Goal: Task Accomplishment & Management: Manage account settings

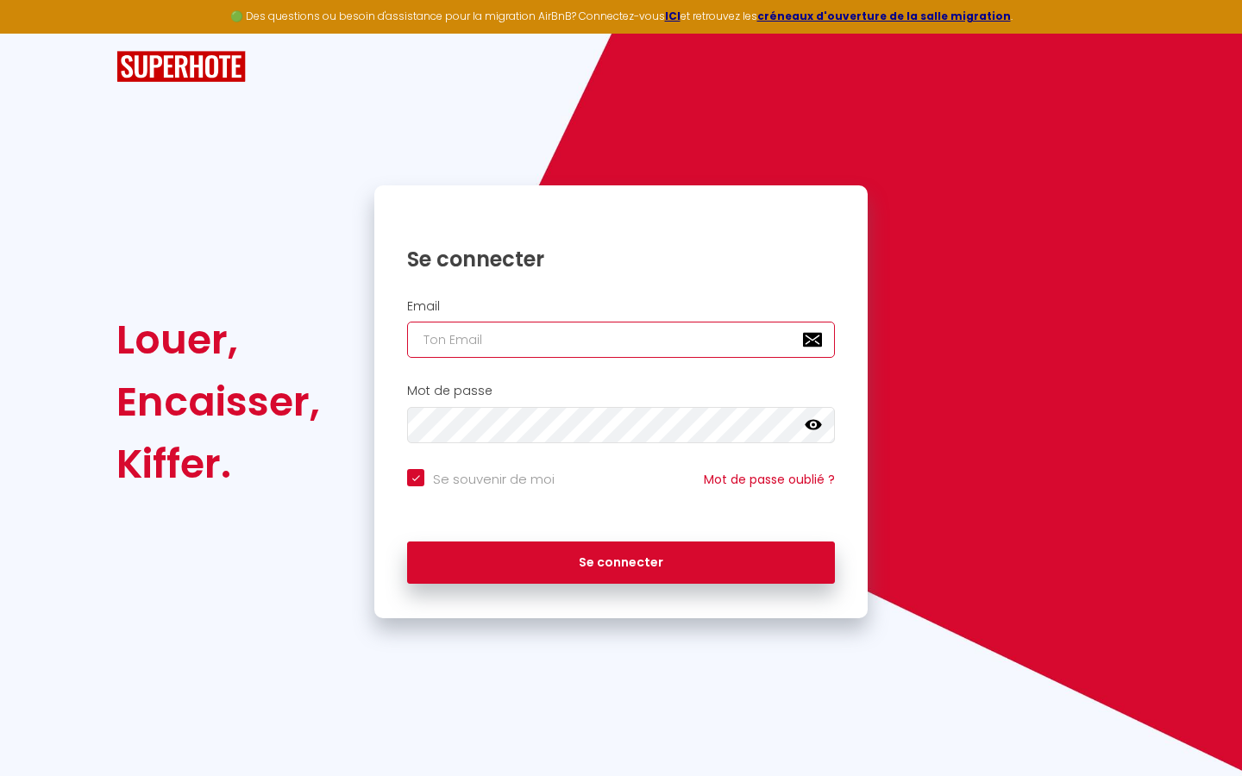
type input "l"
checkbox input "true"
type input "le"
checkbox input "true"
type input "les"
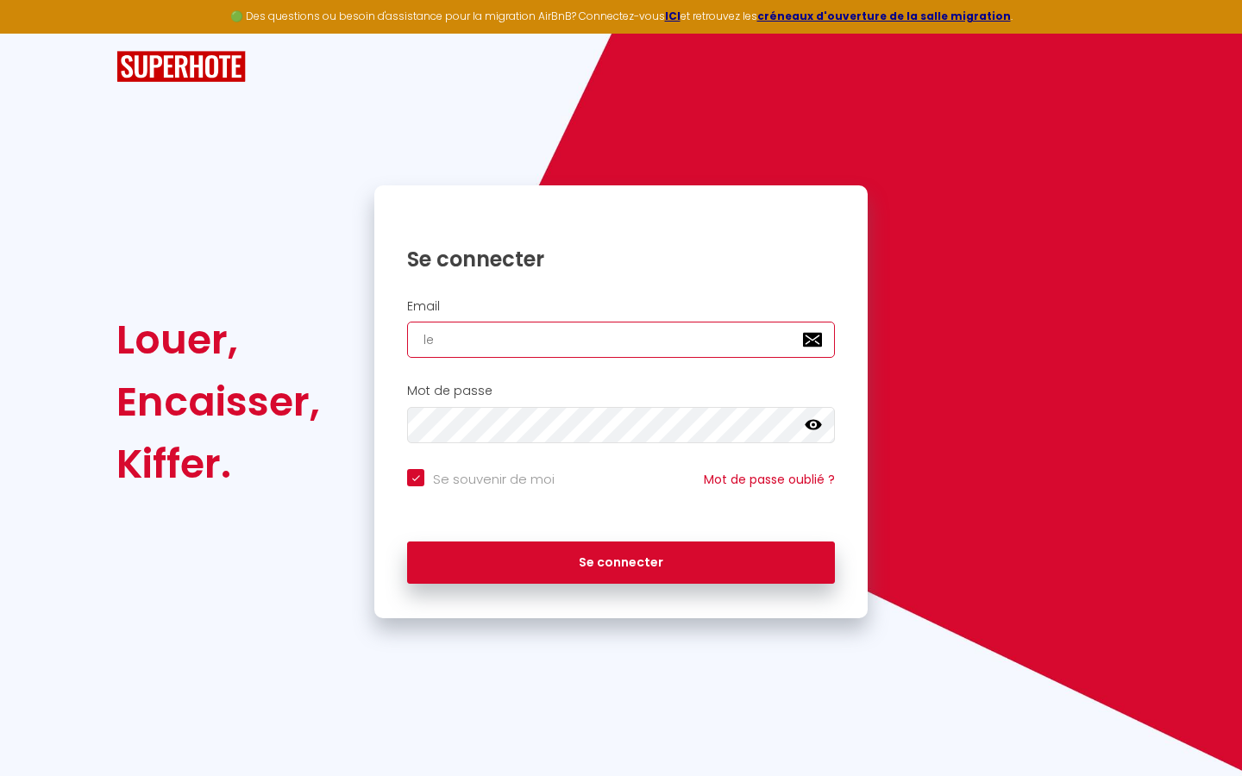
checkbox input "true"
type input "lesp"
checkbox input "true"
type input "lespa"
checkbox input "true"
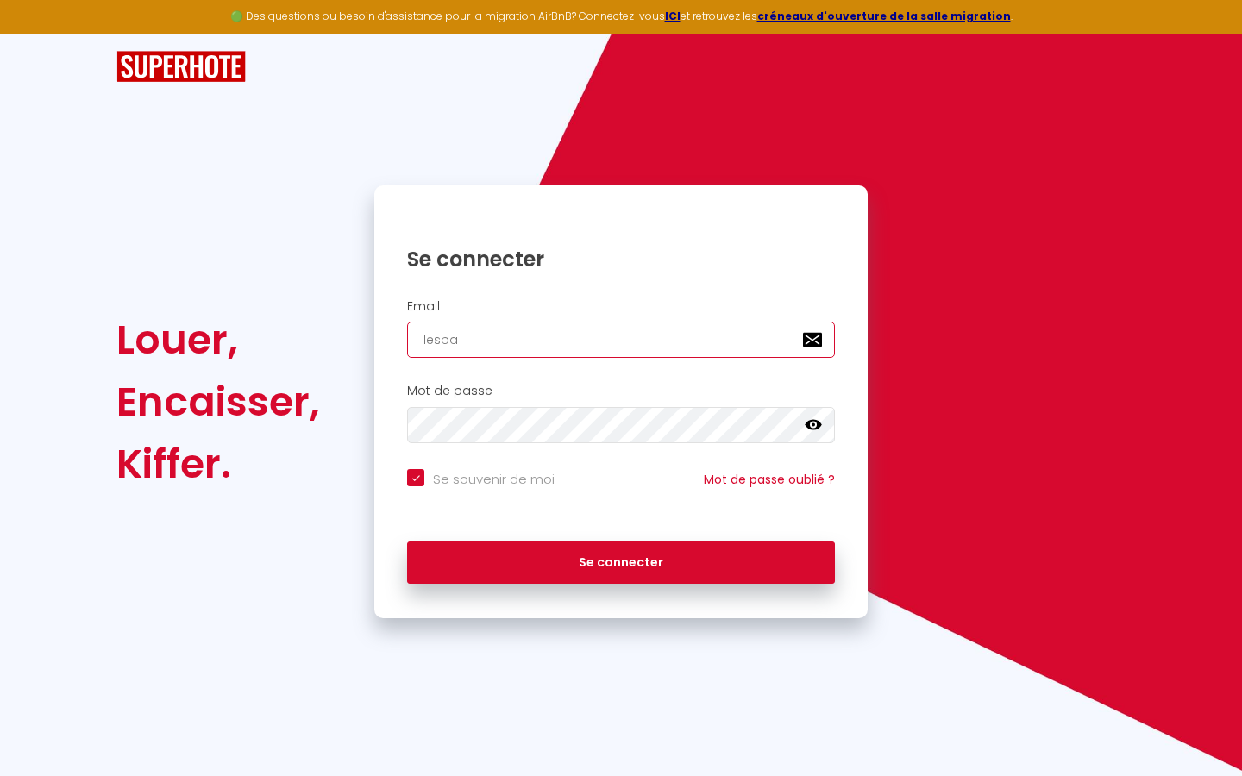
type input "lespac"
checkbox input "true"
type input "lespace"
checkbox input "true"
type input "lespaced"
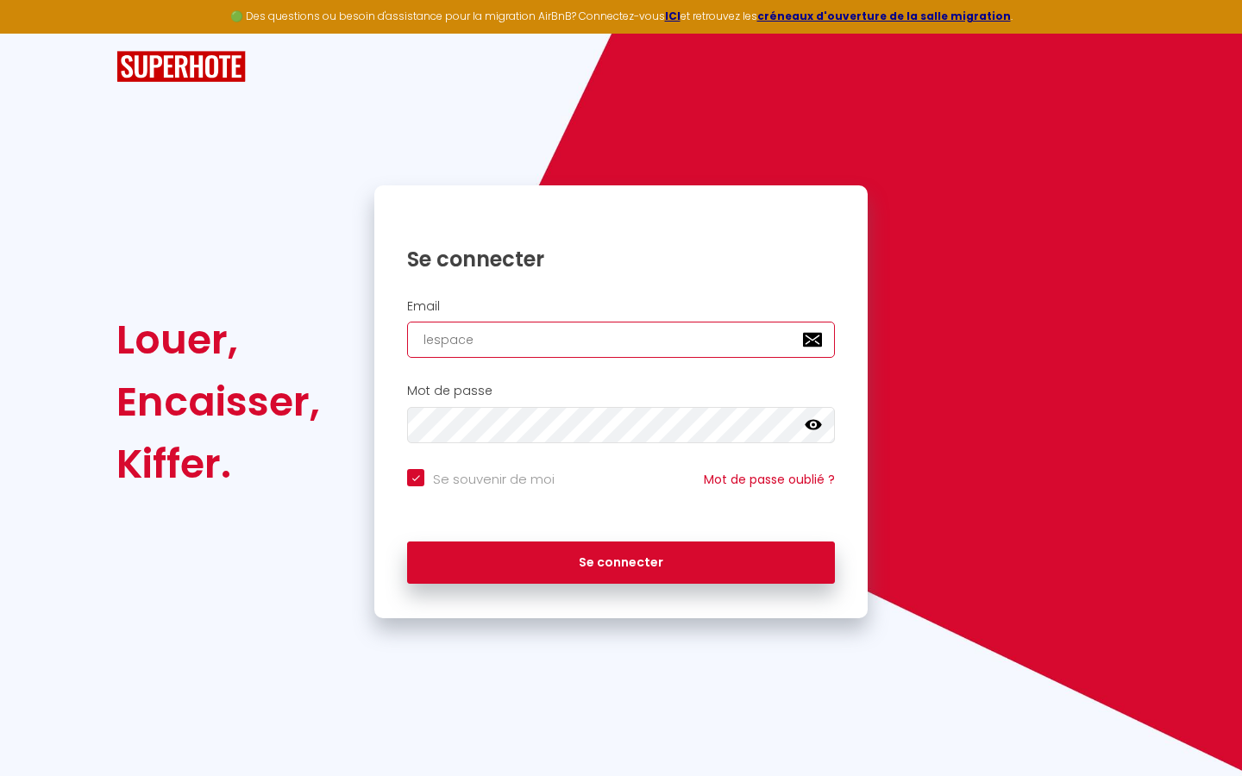
checkbox input "true"
type input "lespacede"
checkbox input "true"
type input "lespacedet"
checkbox input "true"
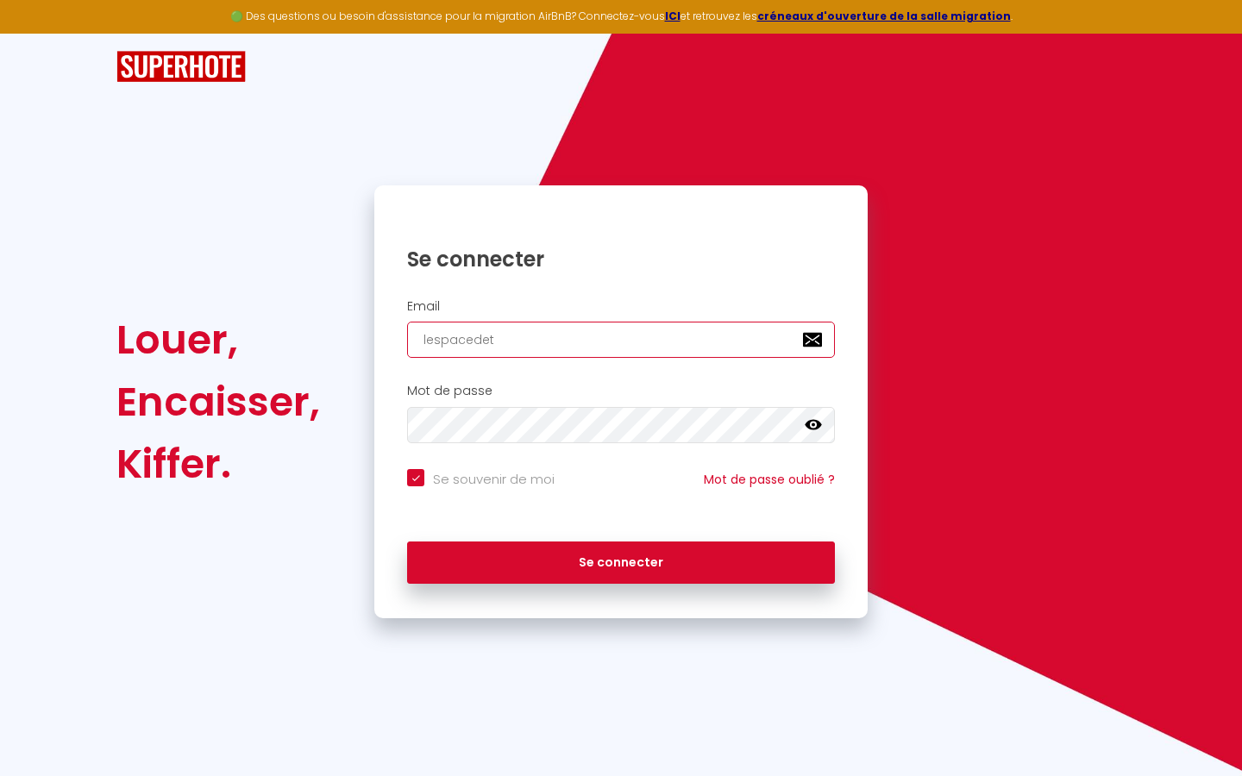
type input "lespacedete"
checkbox input "true"
type input "lespacedeten"
checkbox input "true"
type input "lespacedetent"
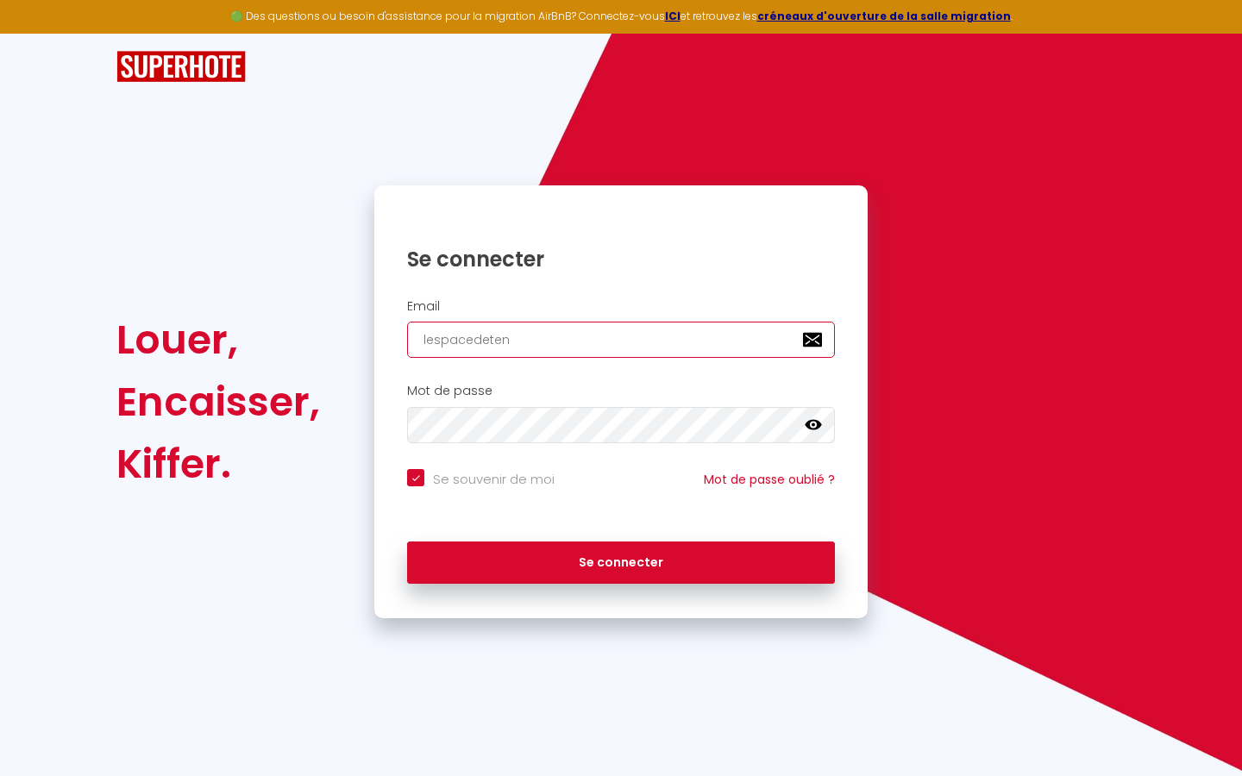
checkbox input "true"
type input "lespacedetente"
checkbox input "true"
type input "lespacedetente@"
checkbox input "true"
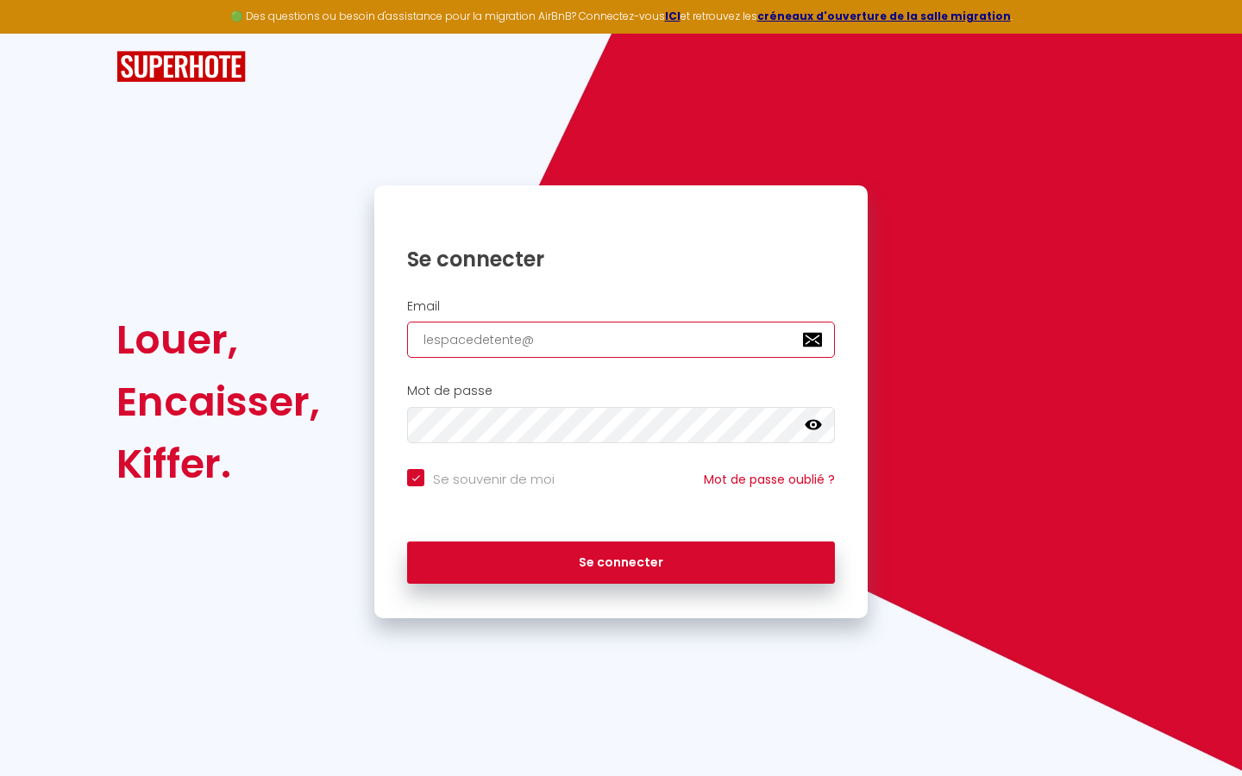
type input "lespacedetente@g"
checkbox input "true"
type input "lespacedetente@gm"
checkbox input "true"
type input "lespacedetente@gma"
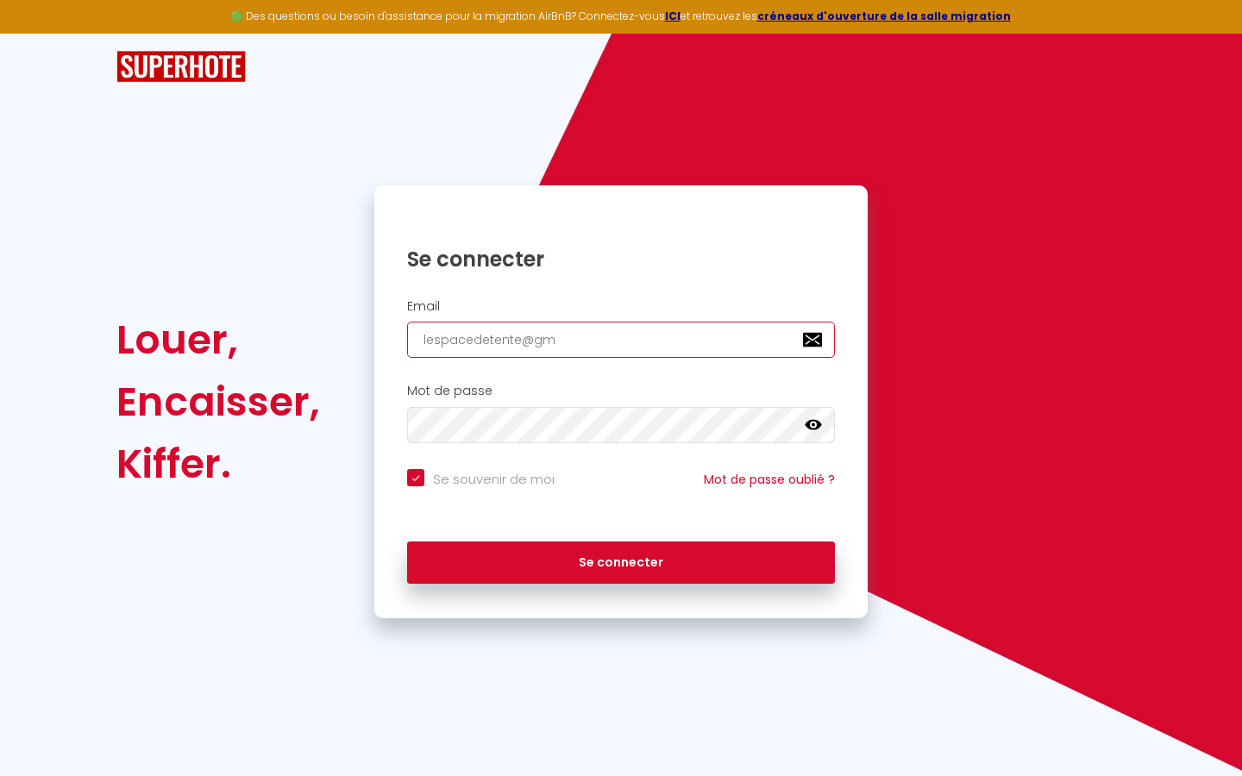
checkbox input "true"
type input "lespacedetente@gmai"
checkbox input "true"
type input "lespacedetente@gmail"
checkbox input "true"
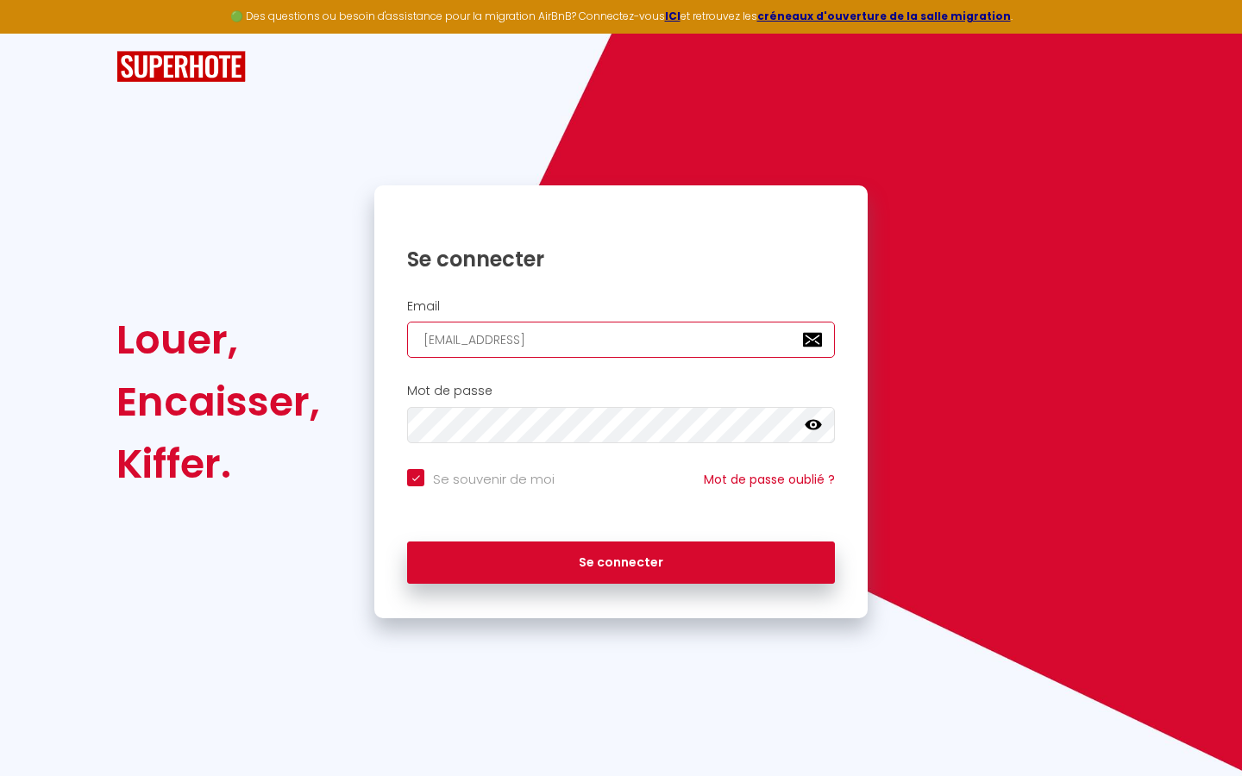
type input "lespacedetente@gmail."
checkbox input "true"
type input "lespacedetente@gmail.c"
checkbox input "true"
type input "lespacedetente@gmail.co"
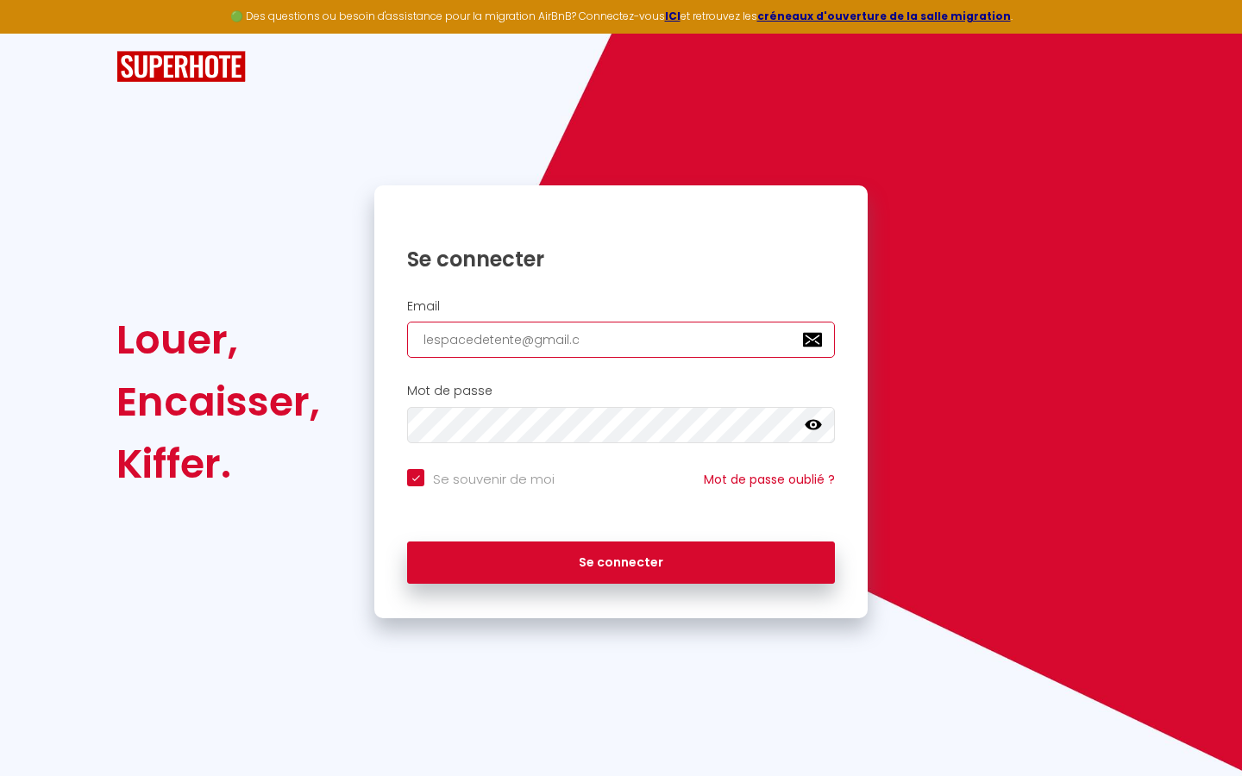
checkbox input "true"
type input "[EMAIL_ADDRESS][DOMAIN_NAME]"
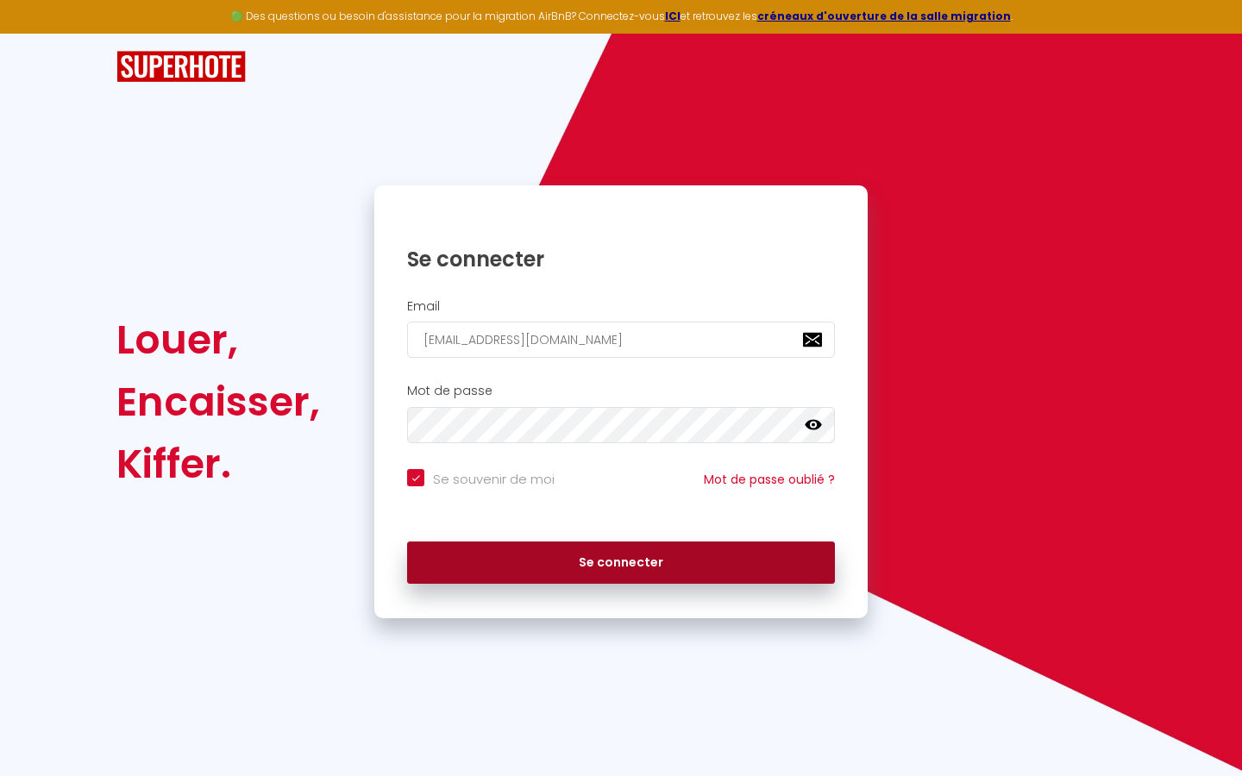
checkbox input "true"
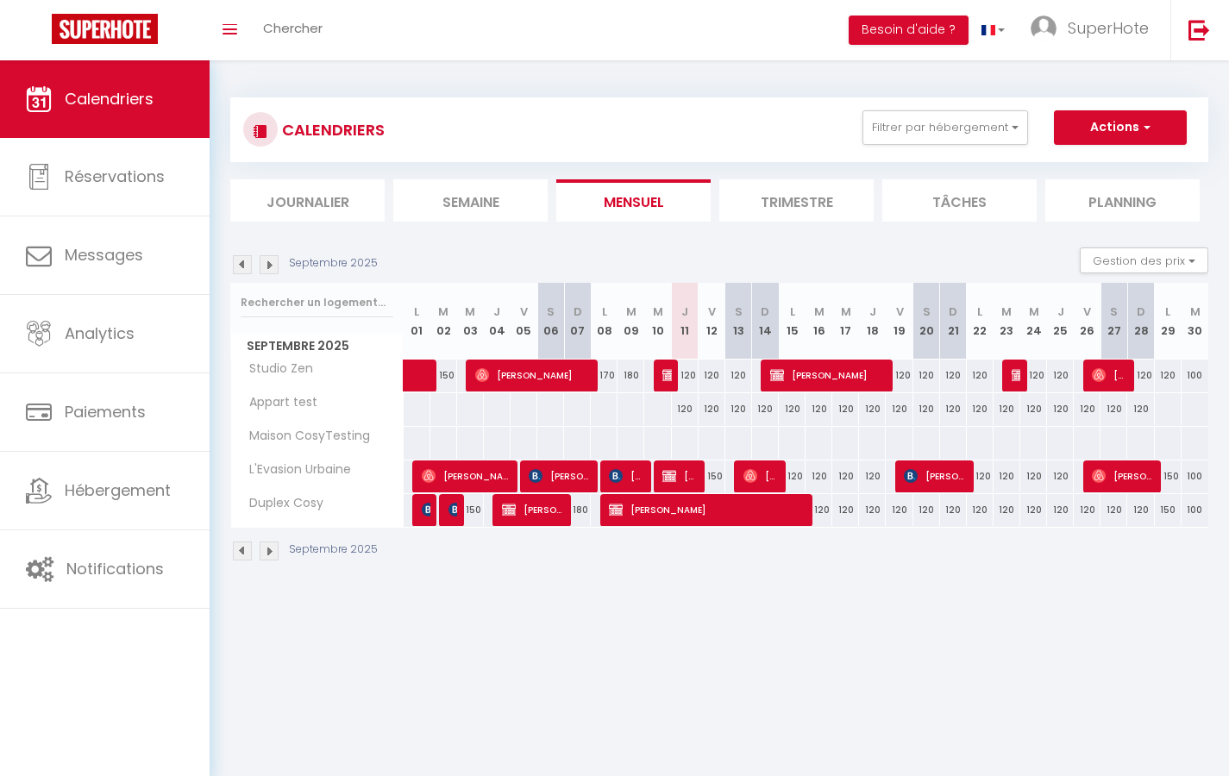
select select "not_cancelled"
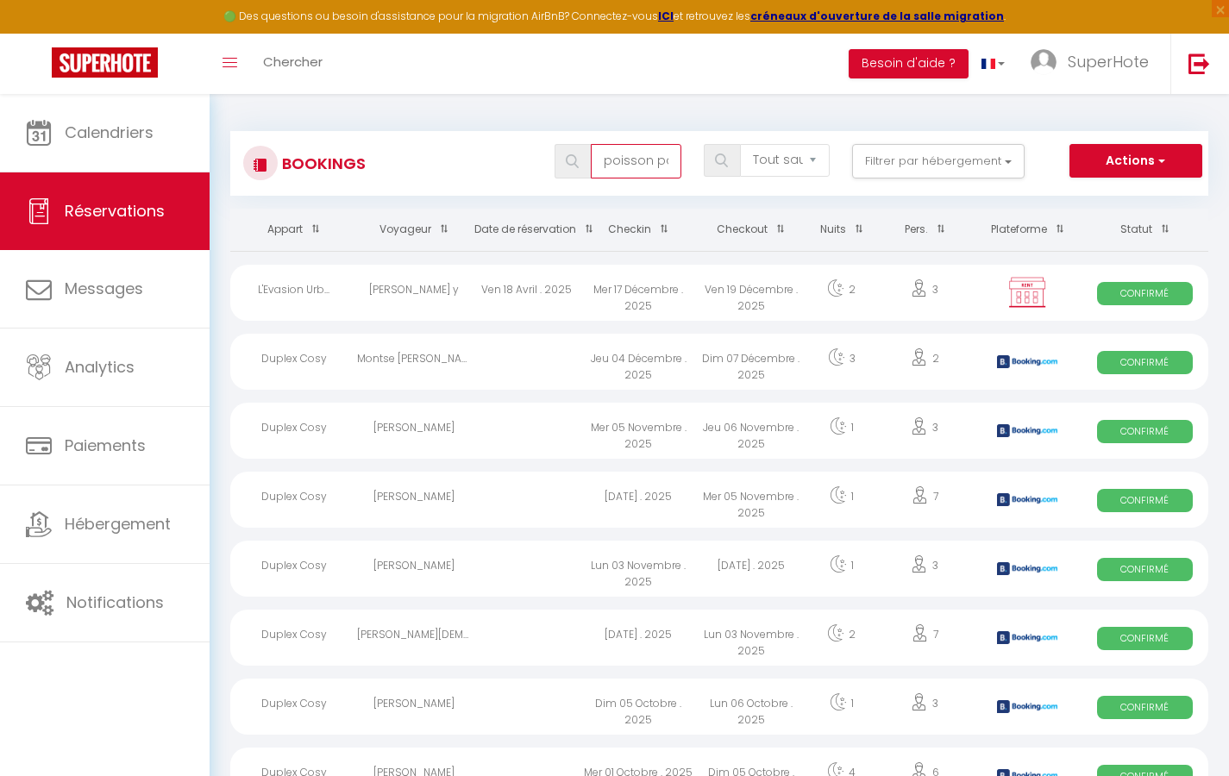
type input "poisson pané"
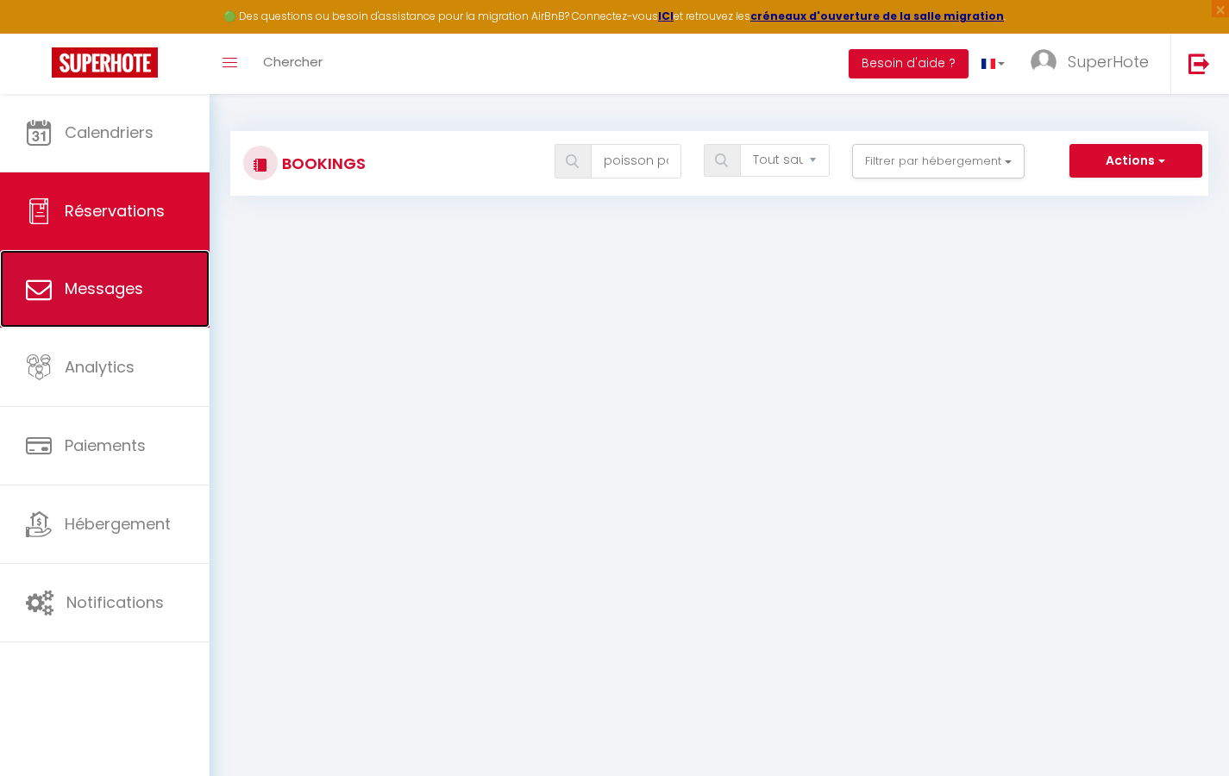
click at [151, 299] on link "Messages" at bounding box center [105, 289] width 210 height 78
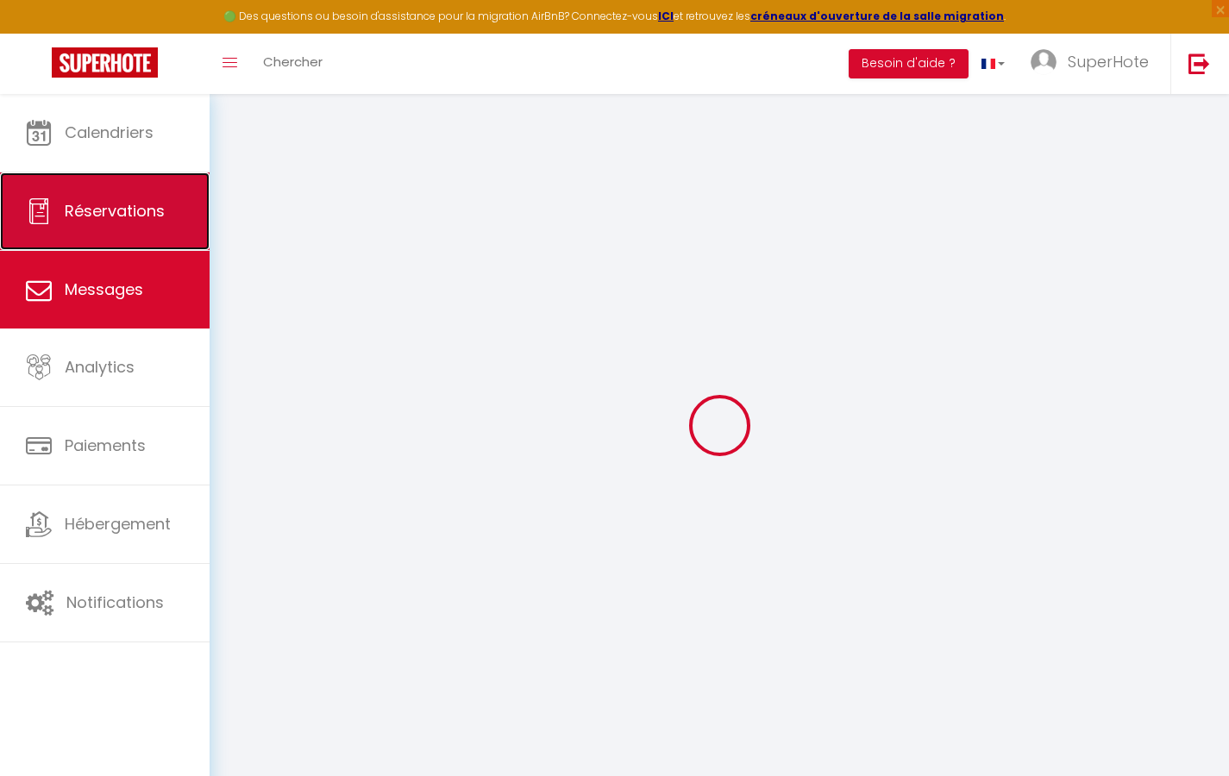
click at [120, 225] on link "Réservations" at bounding box center [105, 211] width 210 height 78
select select "not_cancelled"
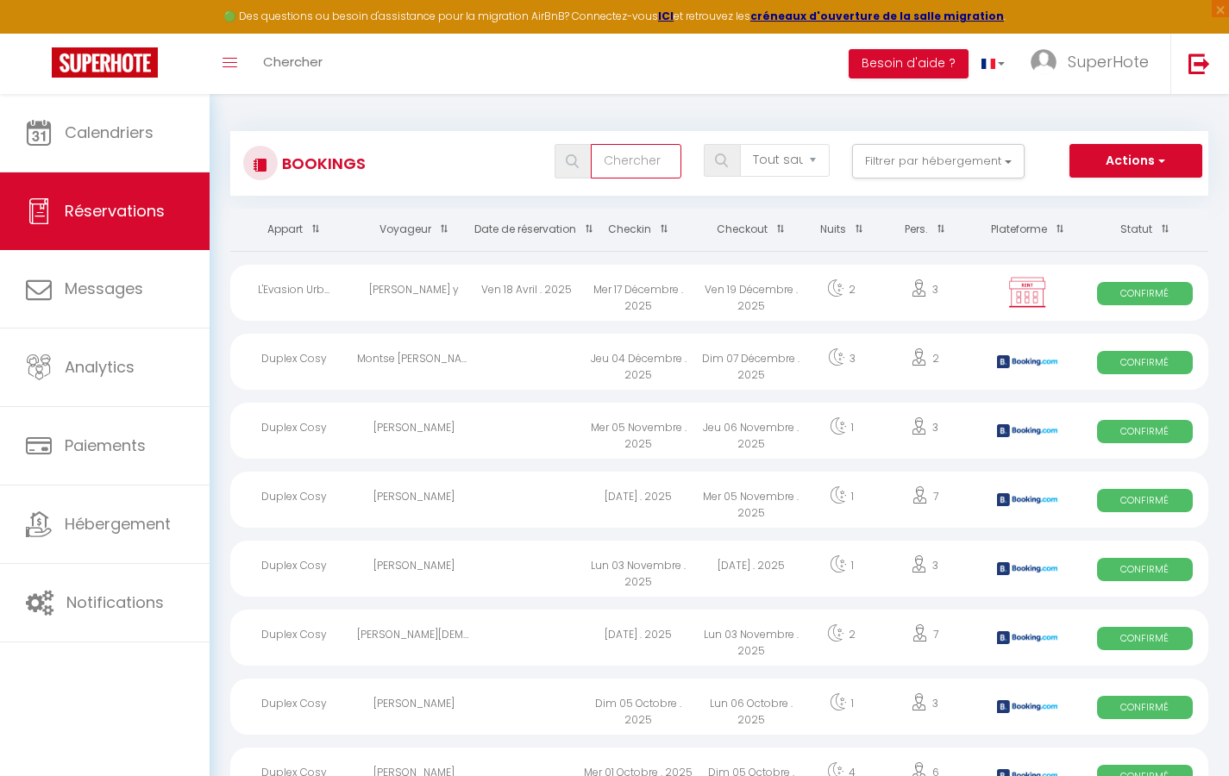
click at [638, 158] on input "text" at bounding box center [636, 161] width 90 height 34
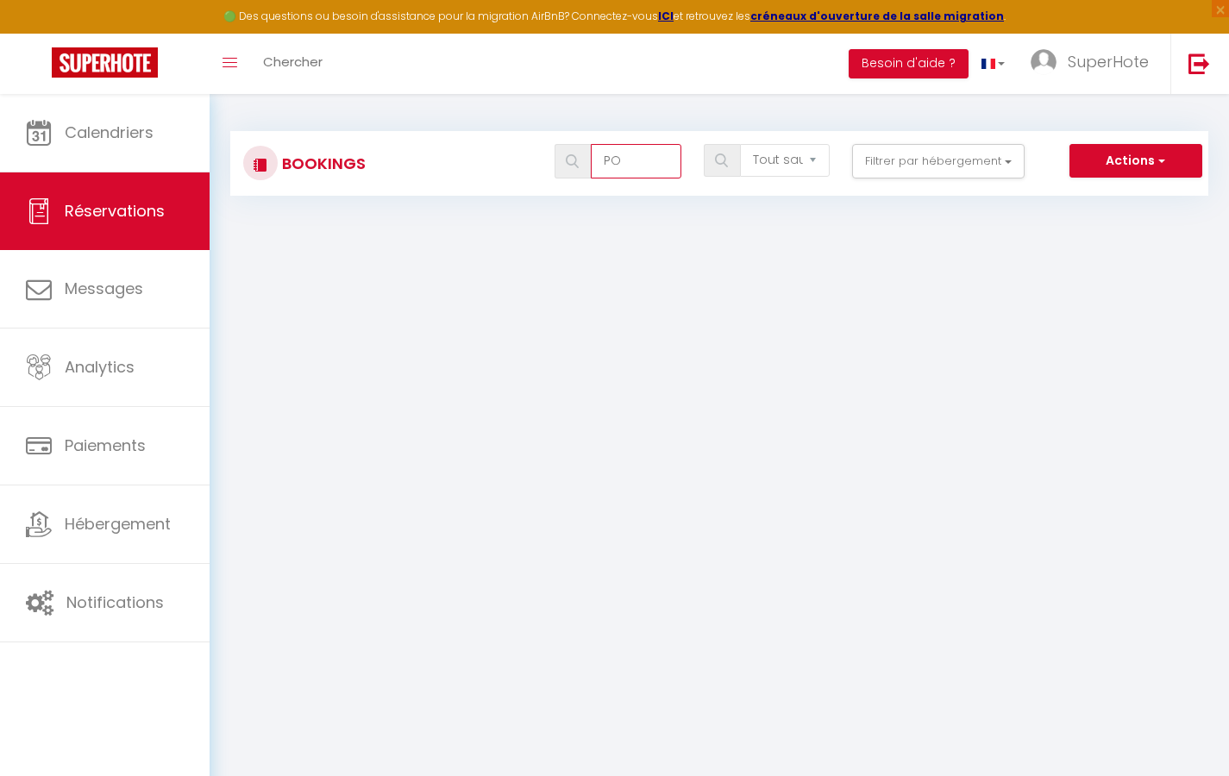
type input "P"
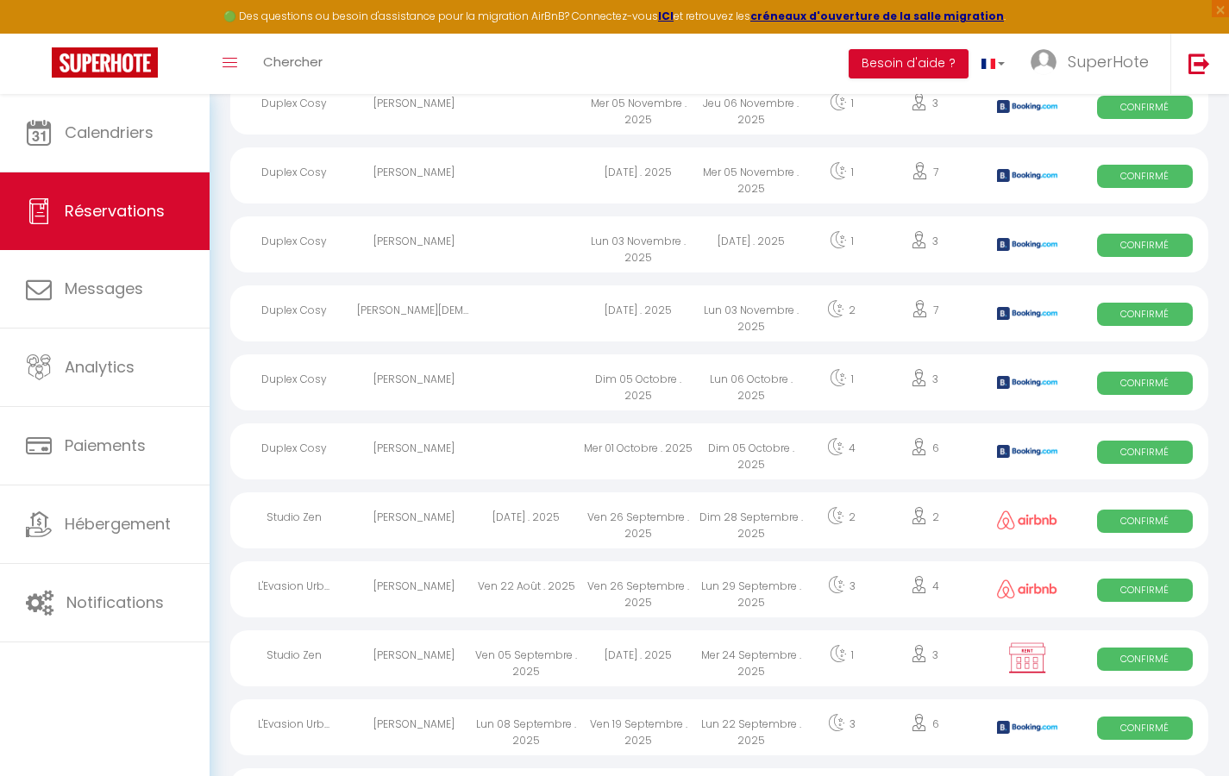
scroll to position [259, 0]
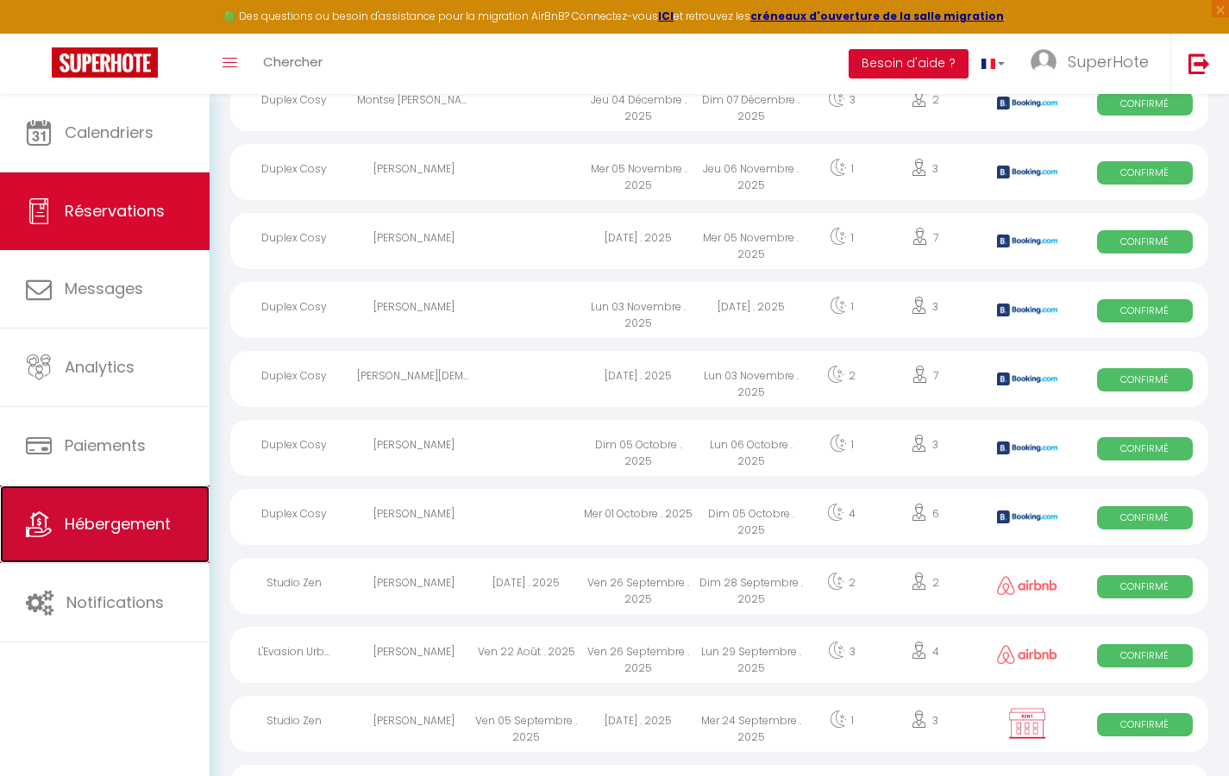
click at [122, 531] on span "Hébergement" at bounding box center [118, 524] width 106 height 22
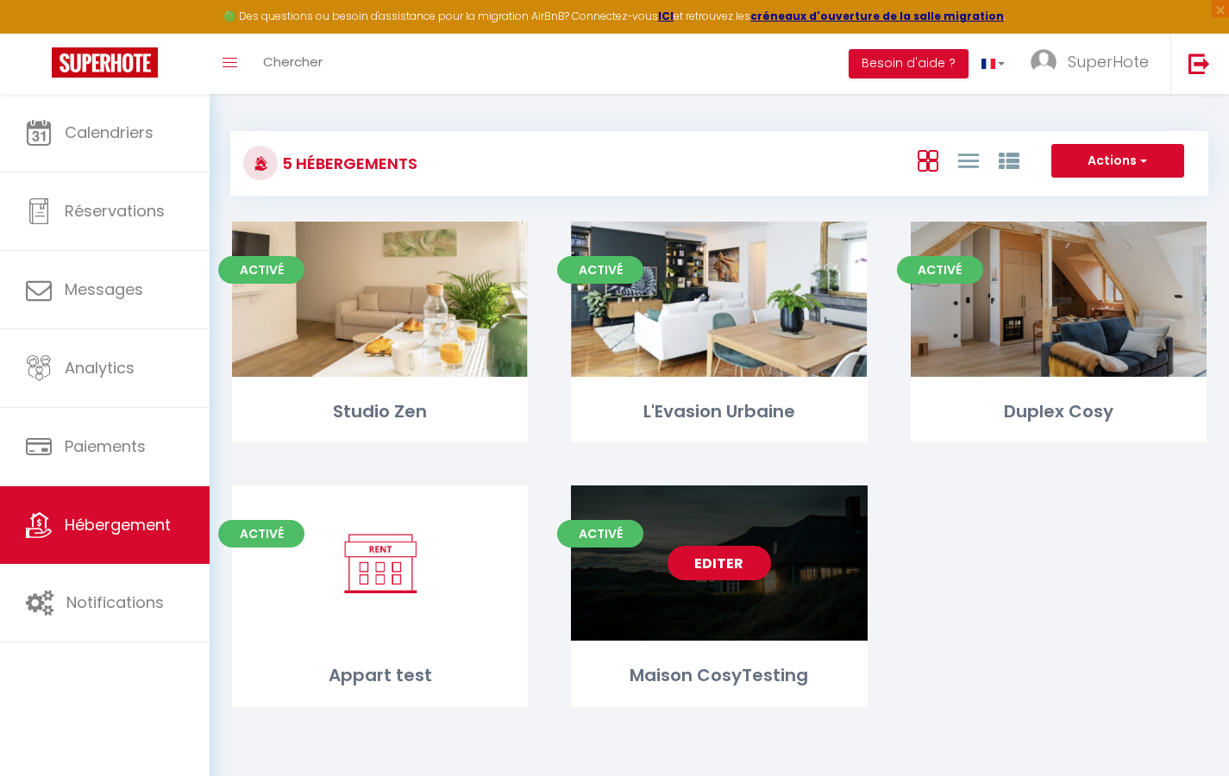
click at [731, 671] on div "Maison CosyTesting" at bounding box center [719, 675] width 296 height 27
select select "3"
select select "2"
select select "1"
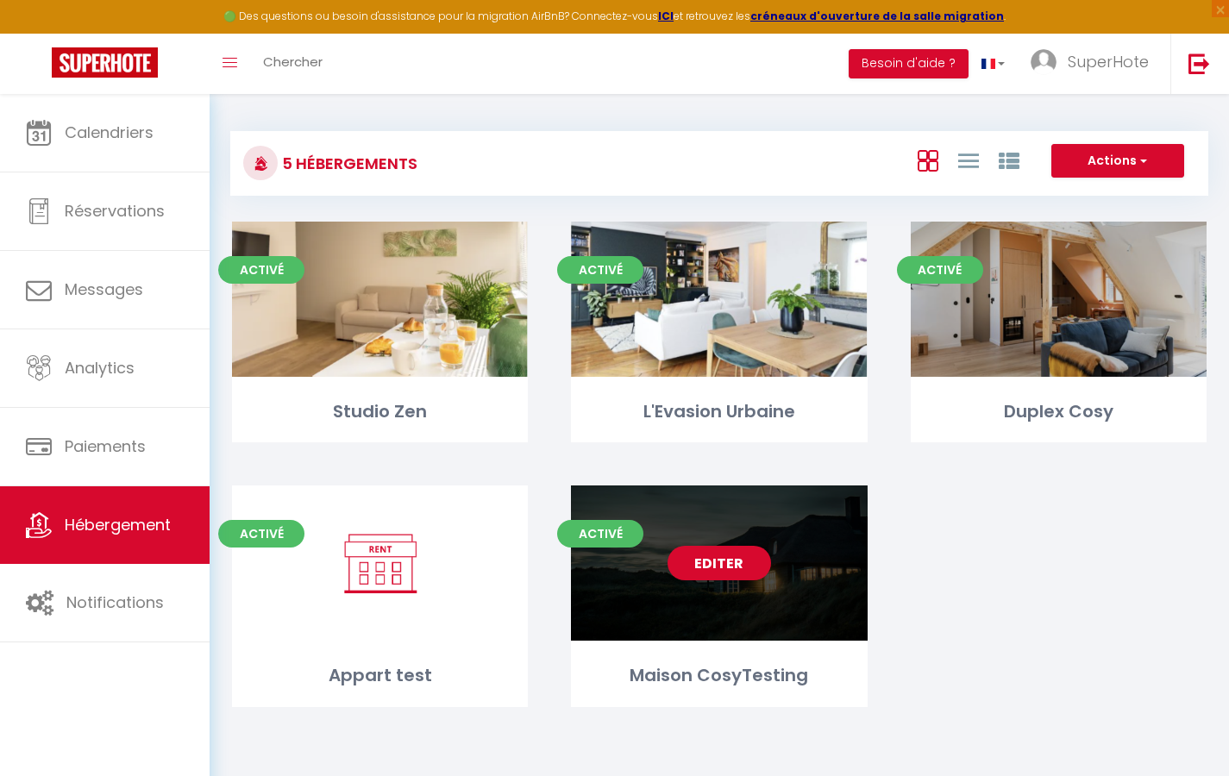
select select
select select "28"
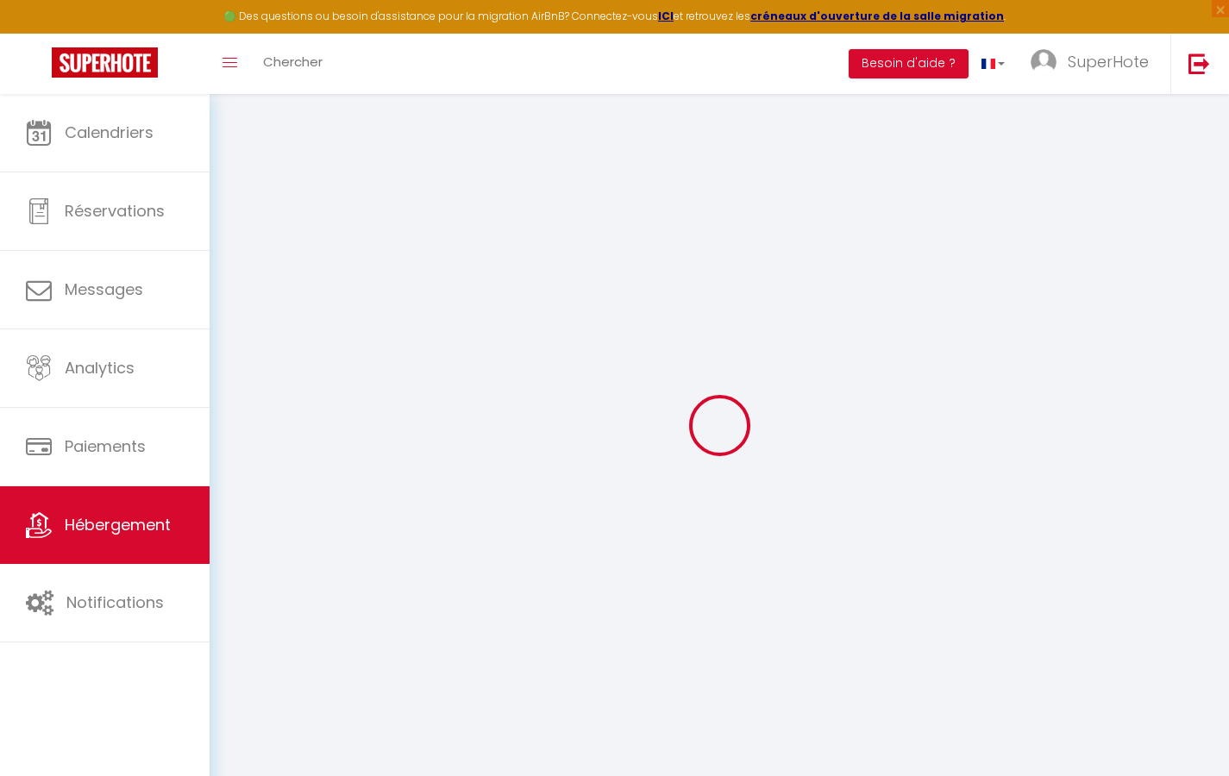
select select
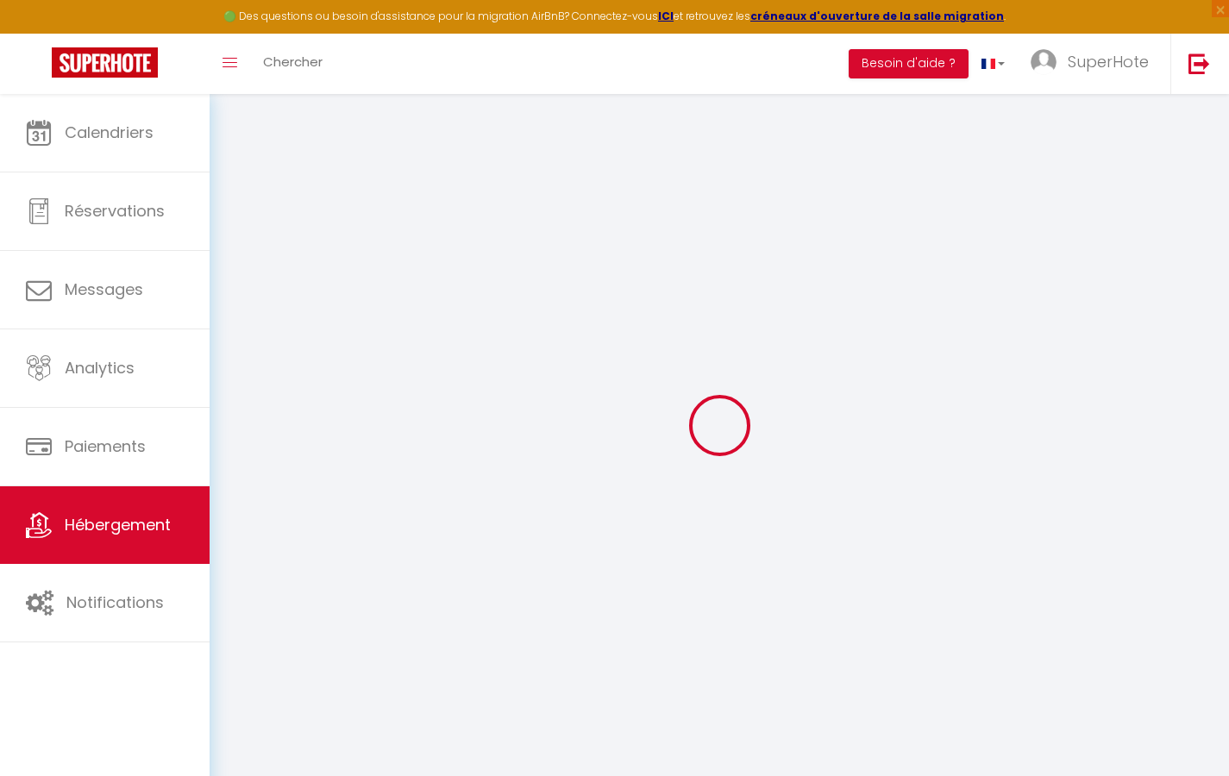
select select
checkbox input "false"
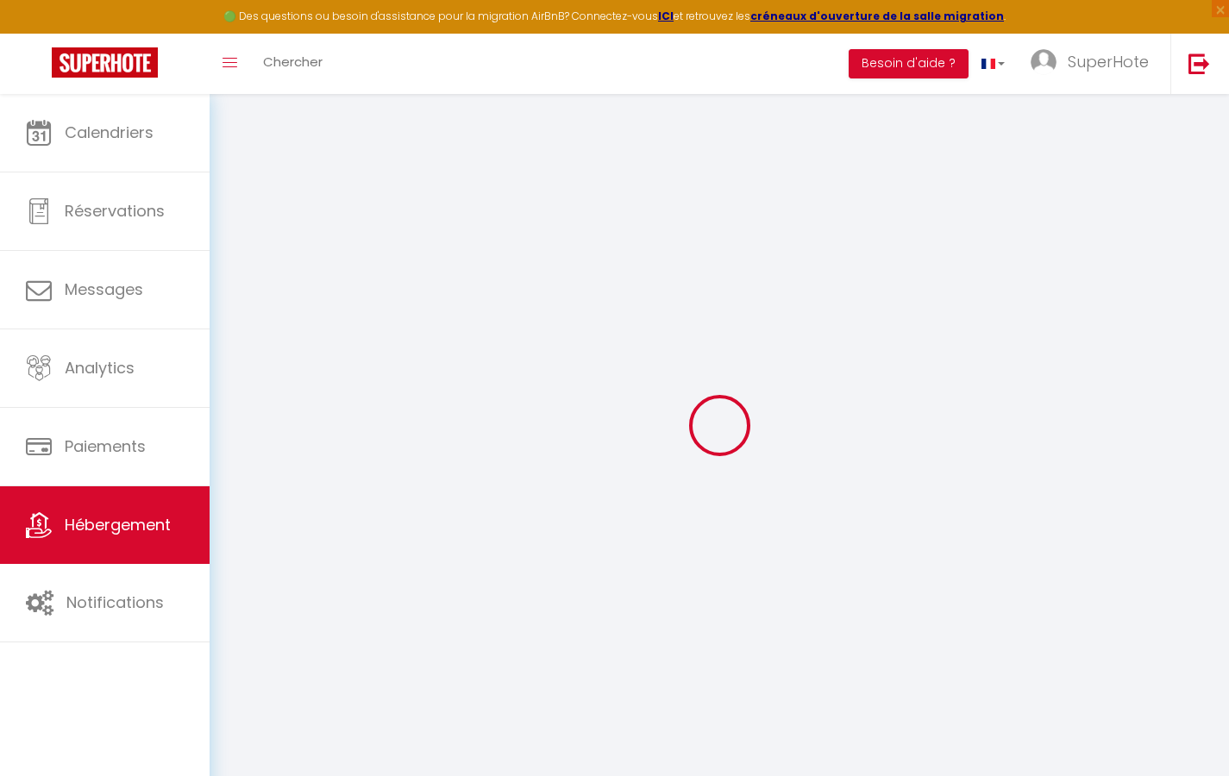
select select
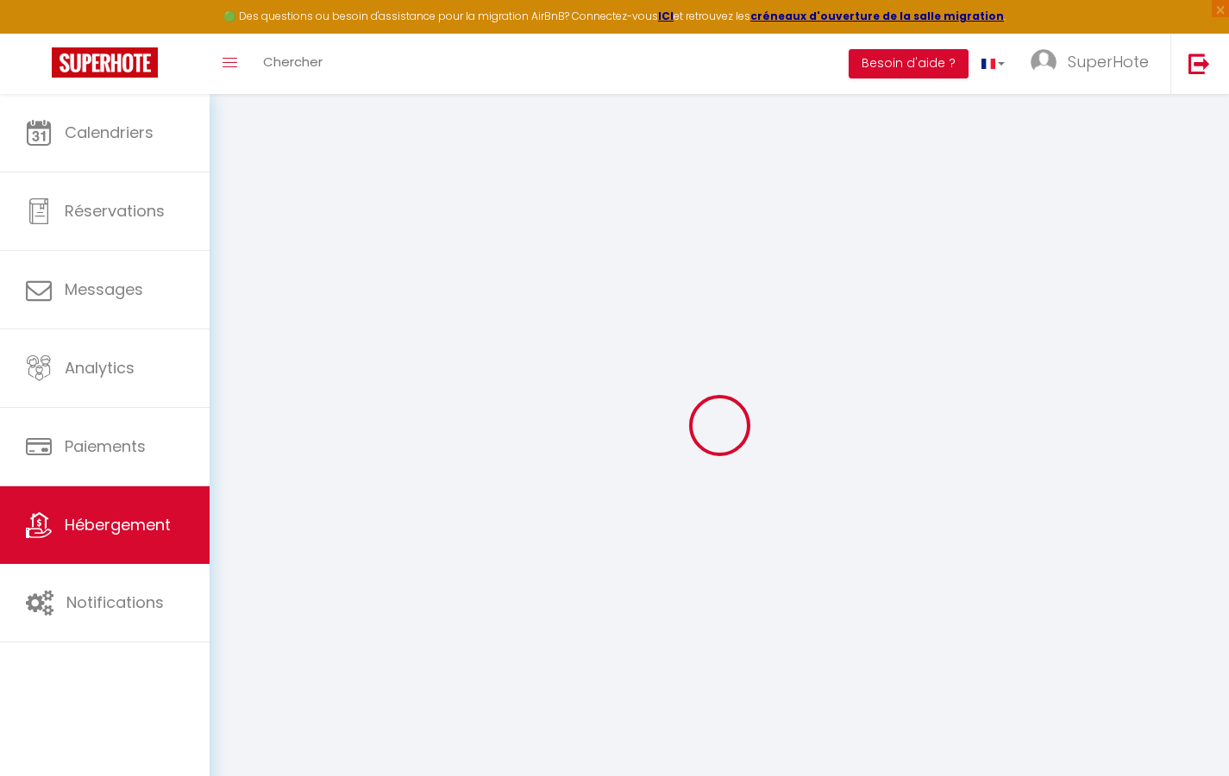
select select
checkbox input "false"
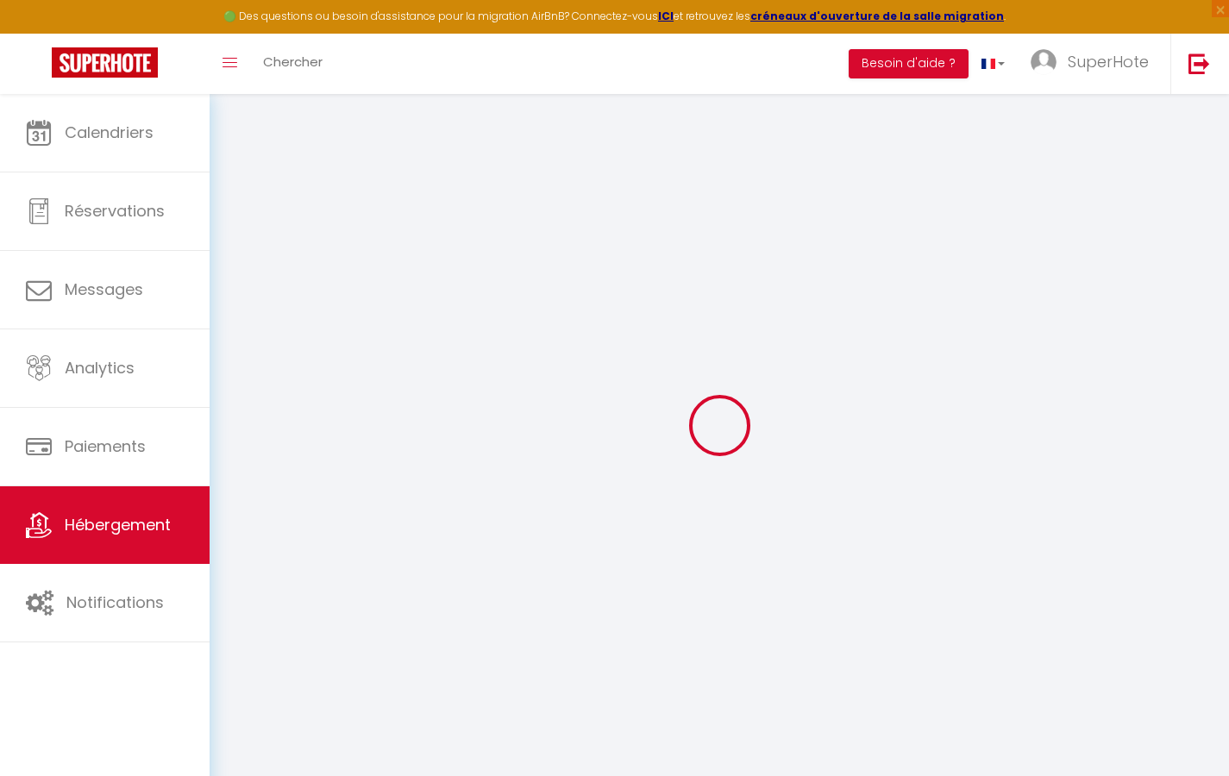
checkbox input "false"
select select
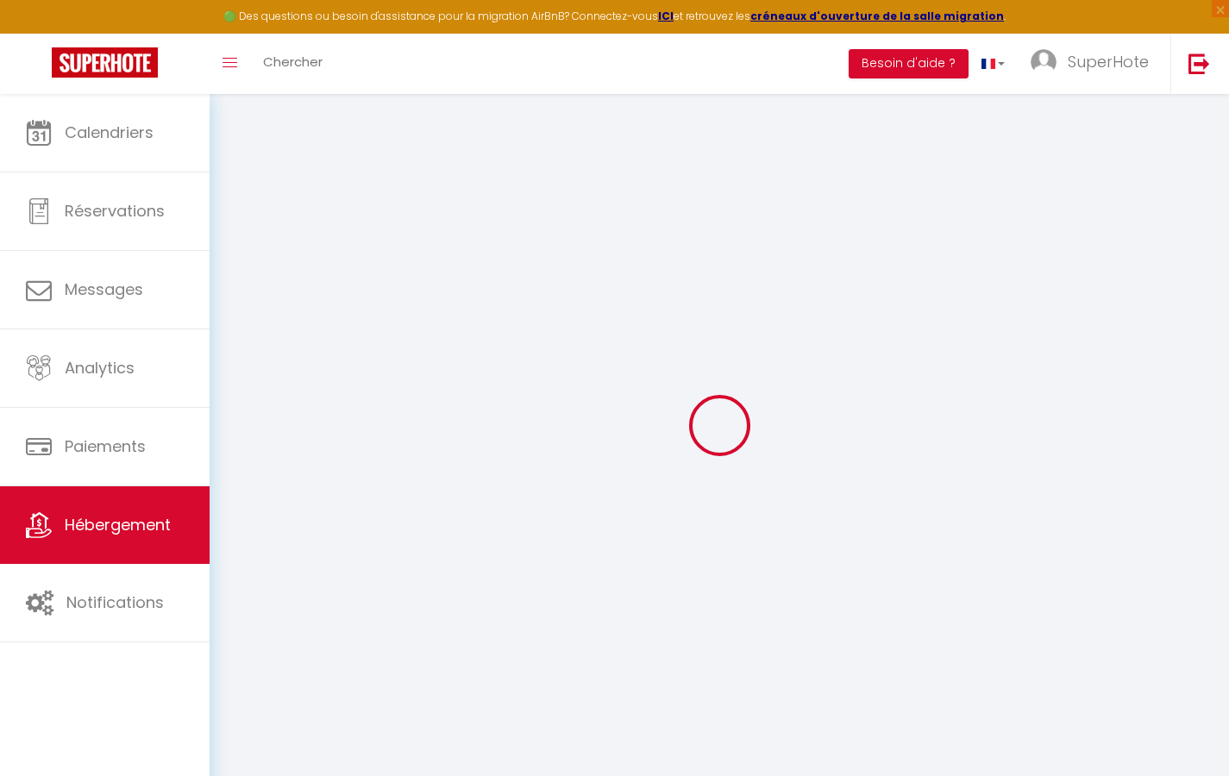
select select
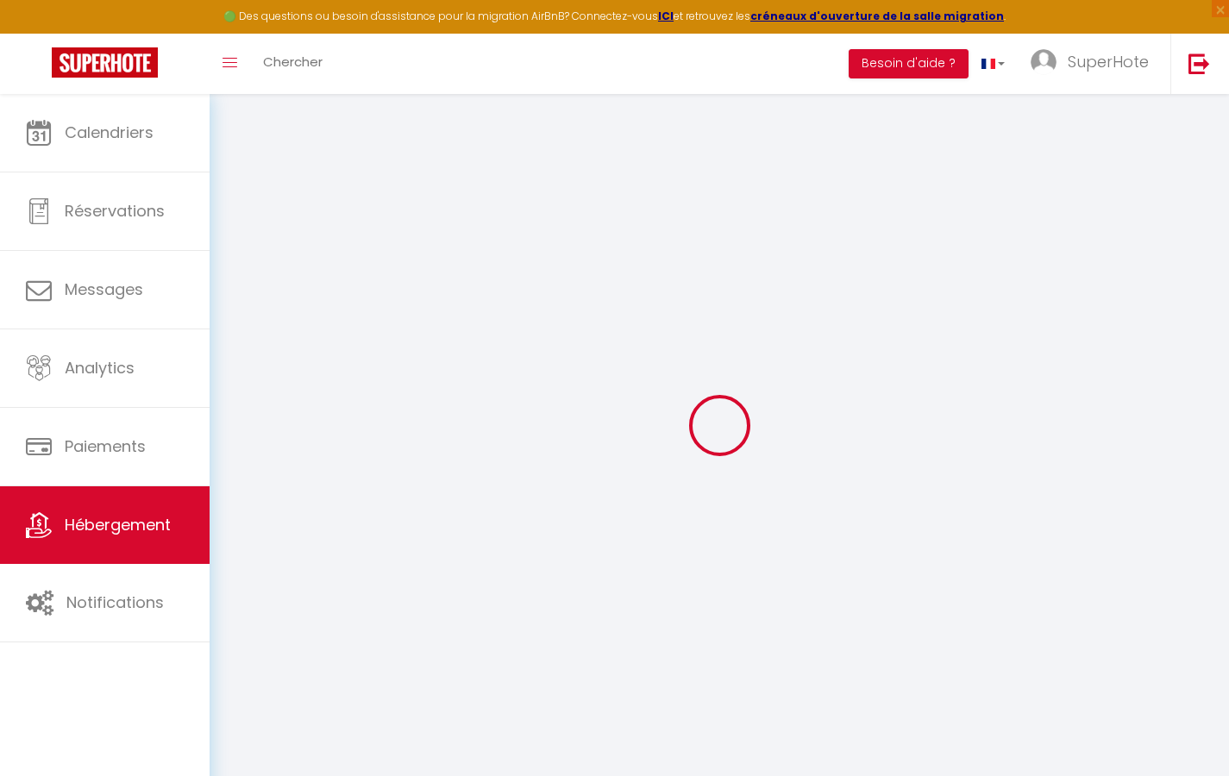
checkbox input "false"
select select
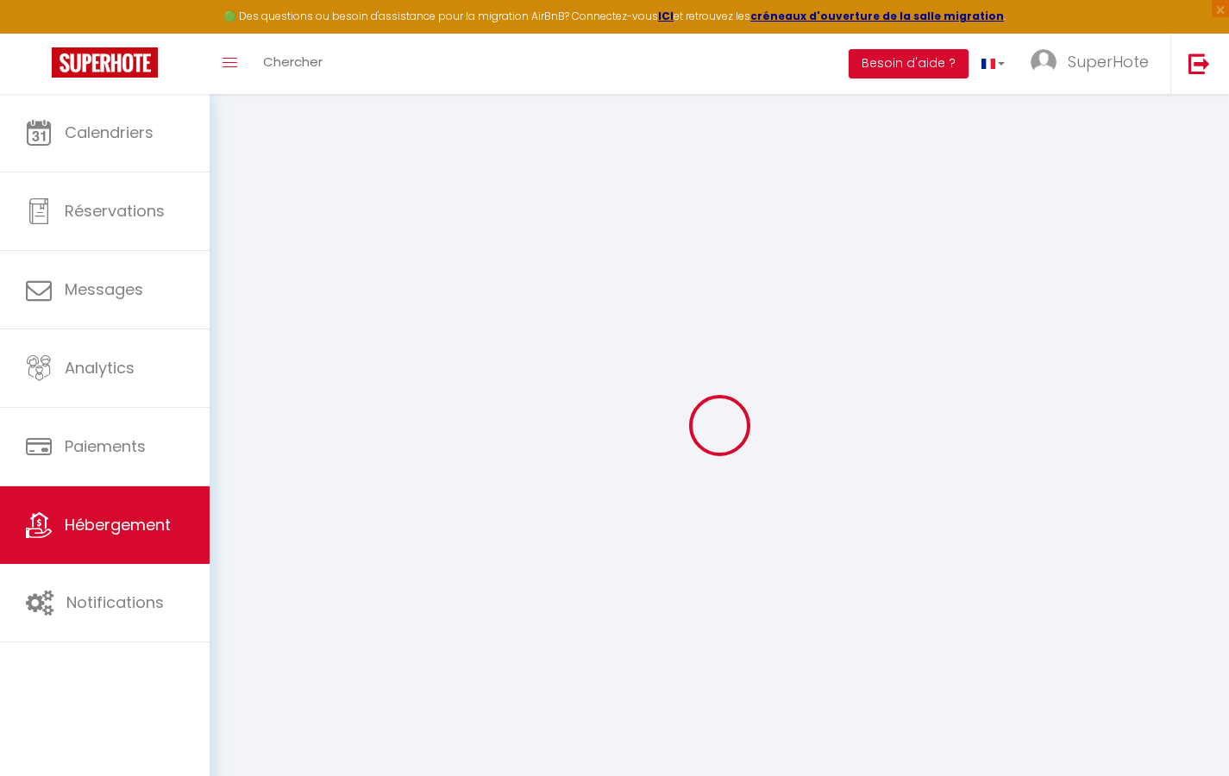
select select
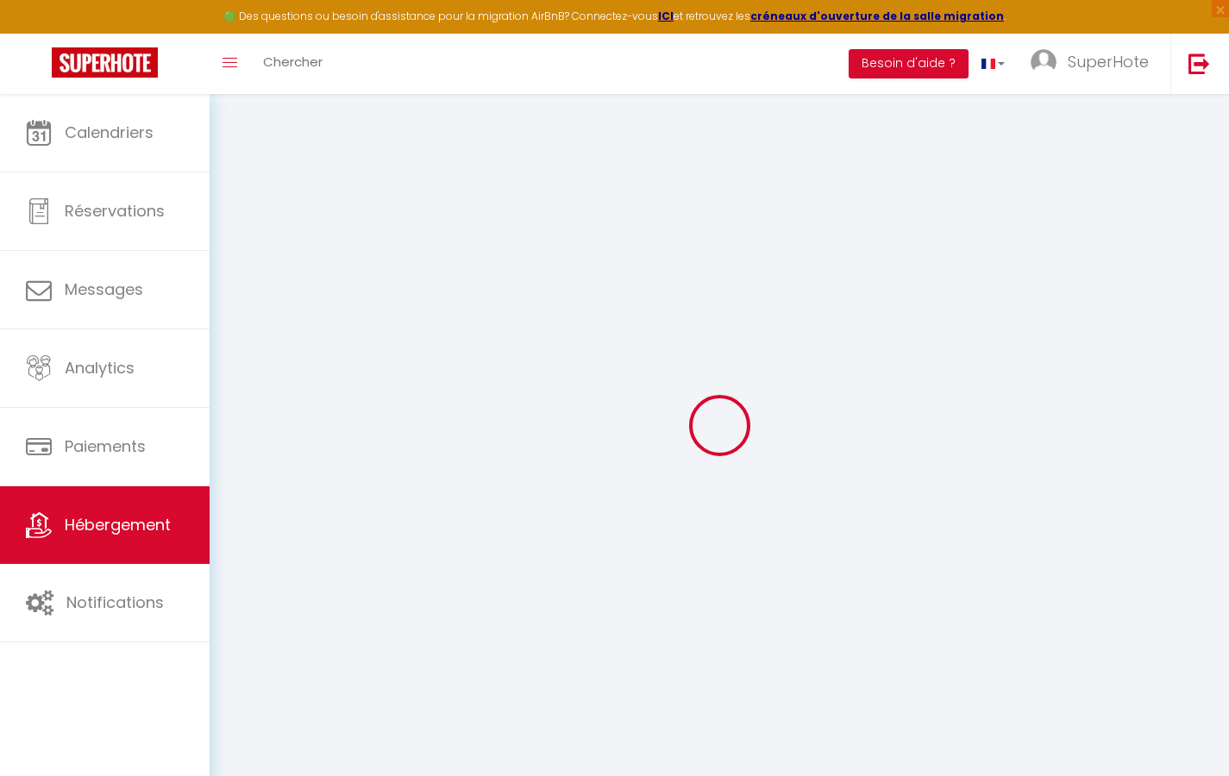
select select
checkbox input "false"
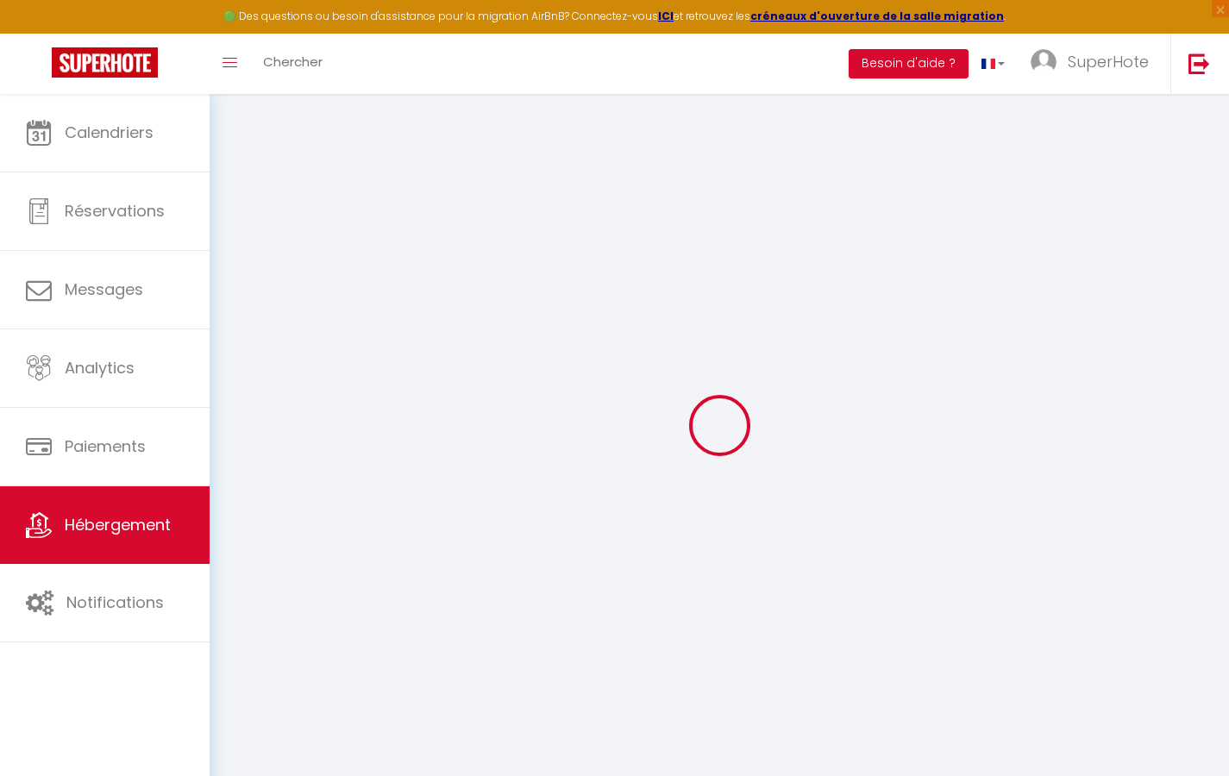
checkbox input "false"
select select
type input "Maison CosyTesting"
select select "houses"
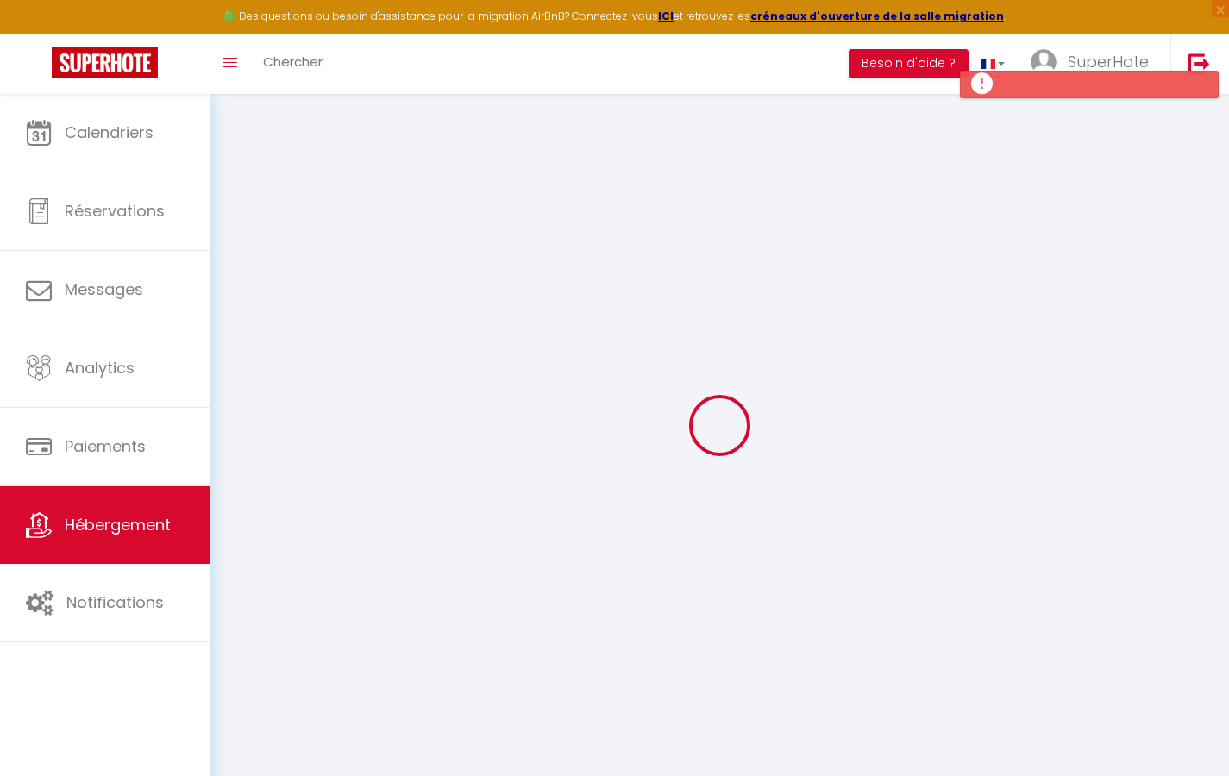
select select
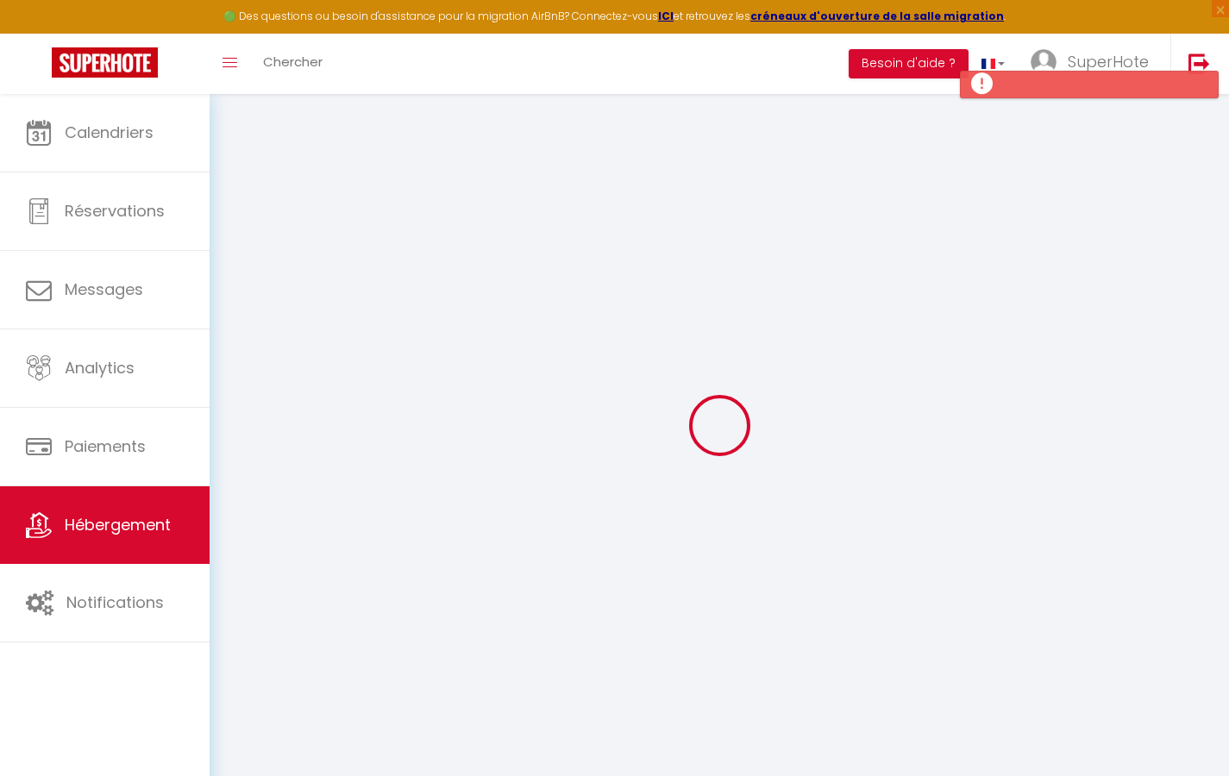
type input "1 rue du poisson pané"
type input "75001"
type input "MaréeHaute"
type input "p71nhxrdvrymduknpsc03wou7@tstmail.link"
select select
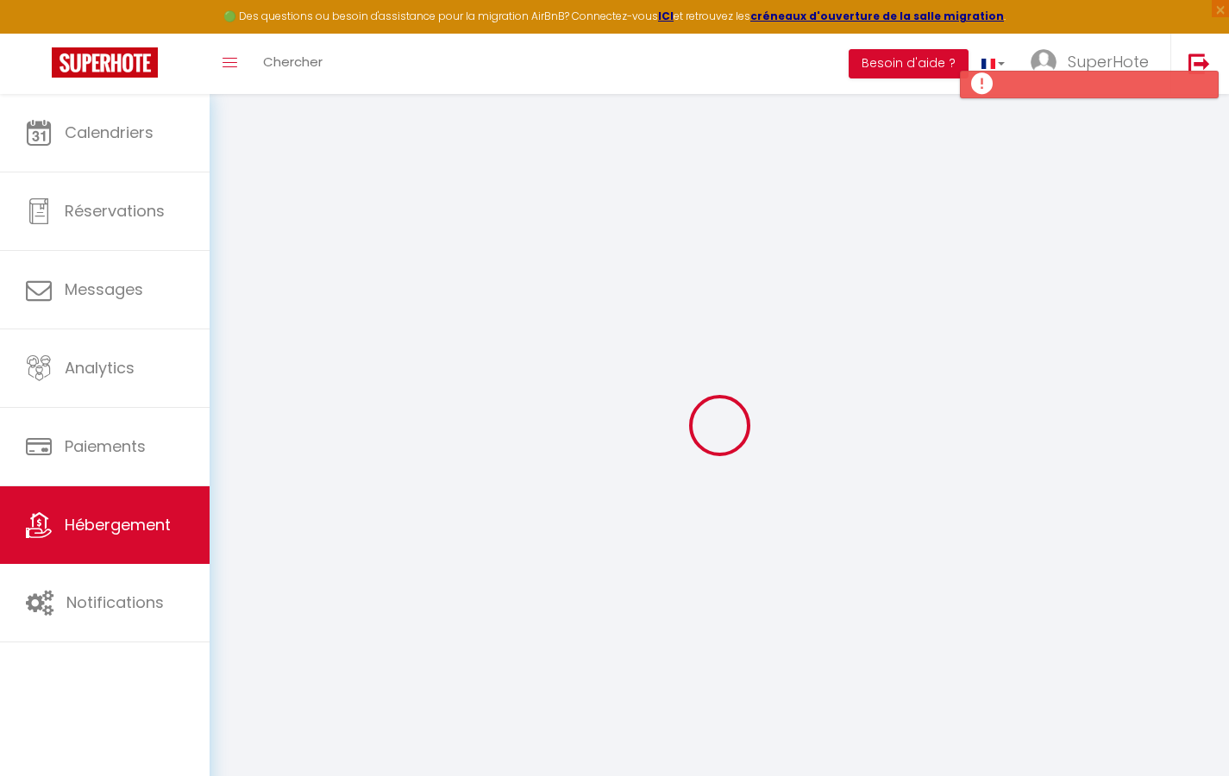
checkbox input "false"
type input "0"
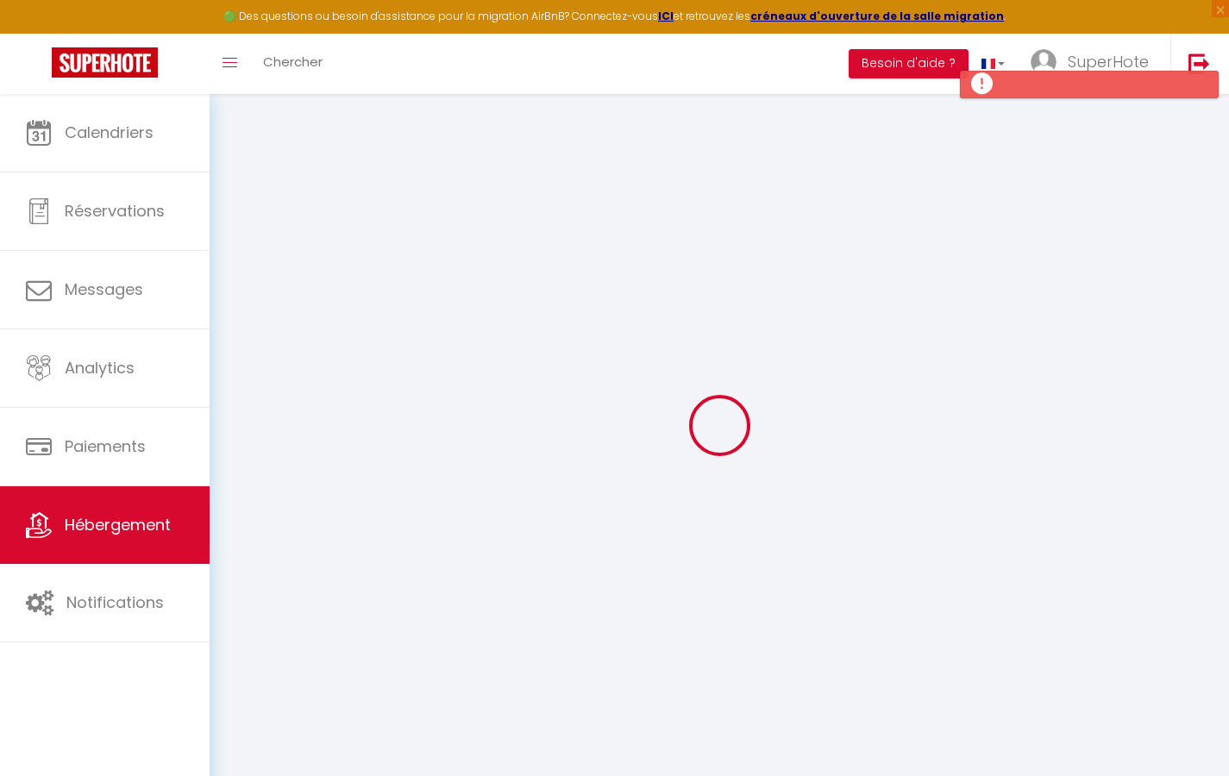
type input "0"
select select
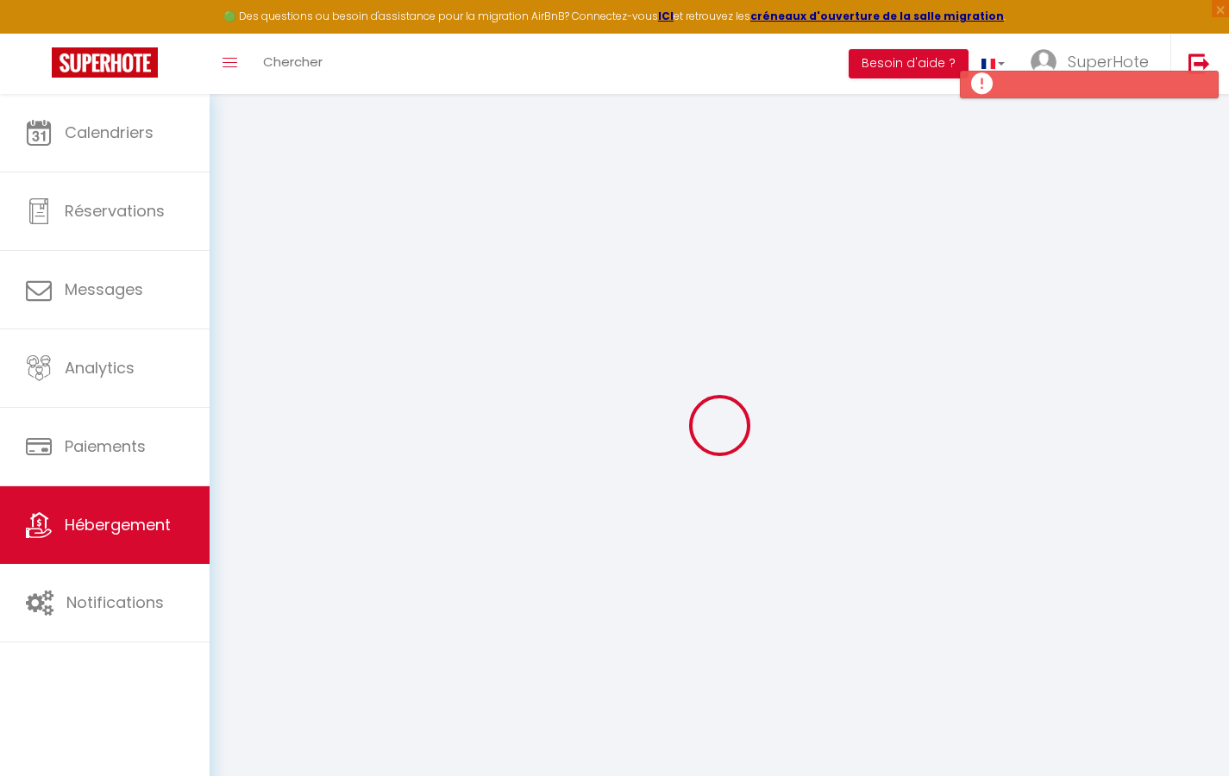
select select
checkbox input "false"
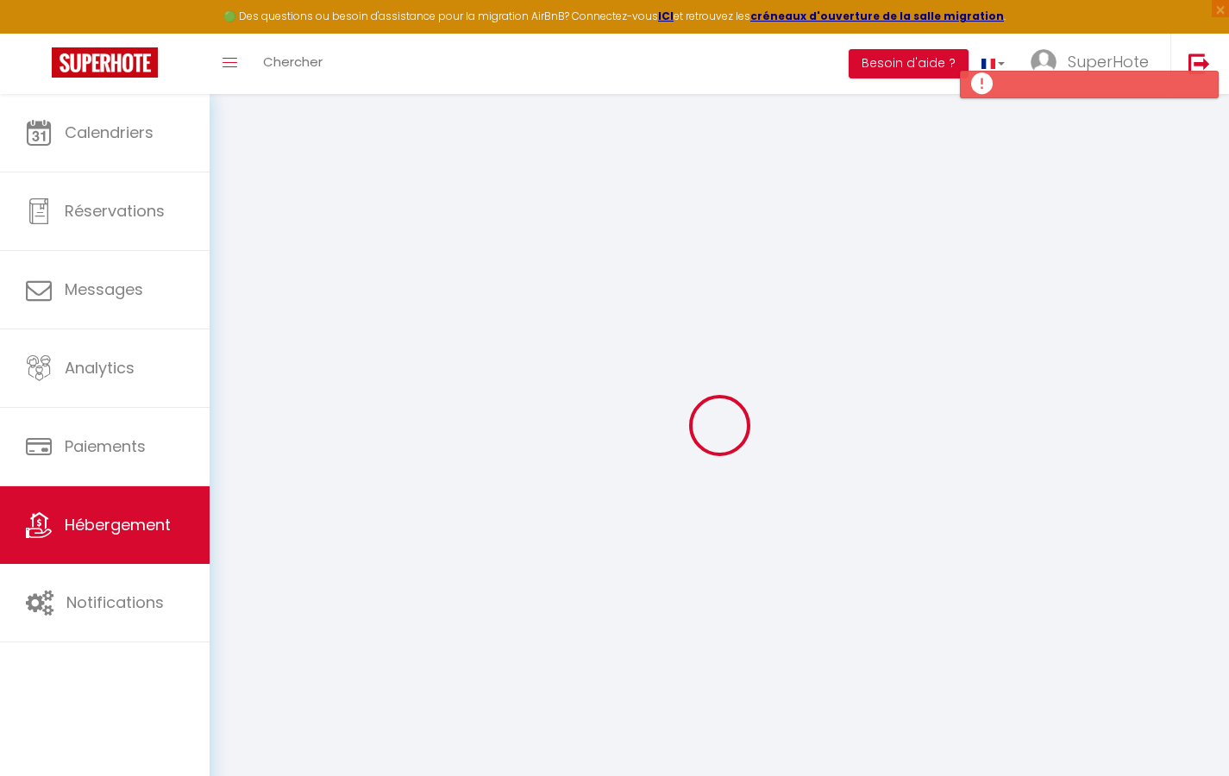
checkbox input "false"
select select
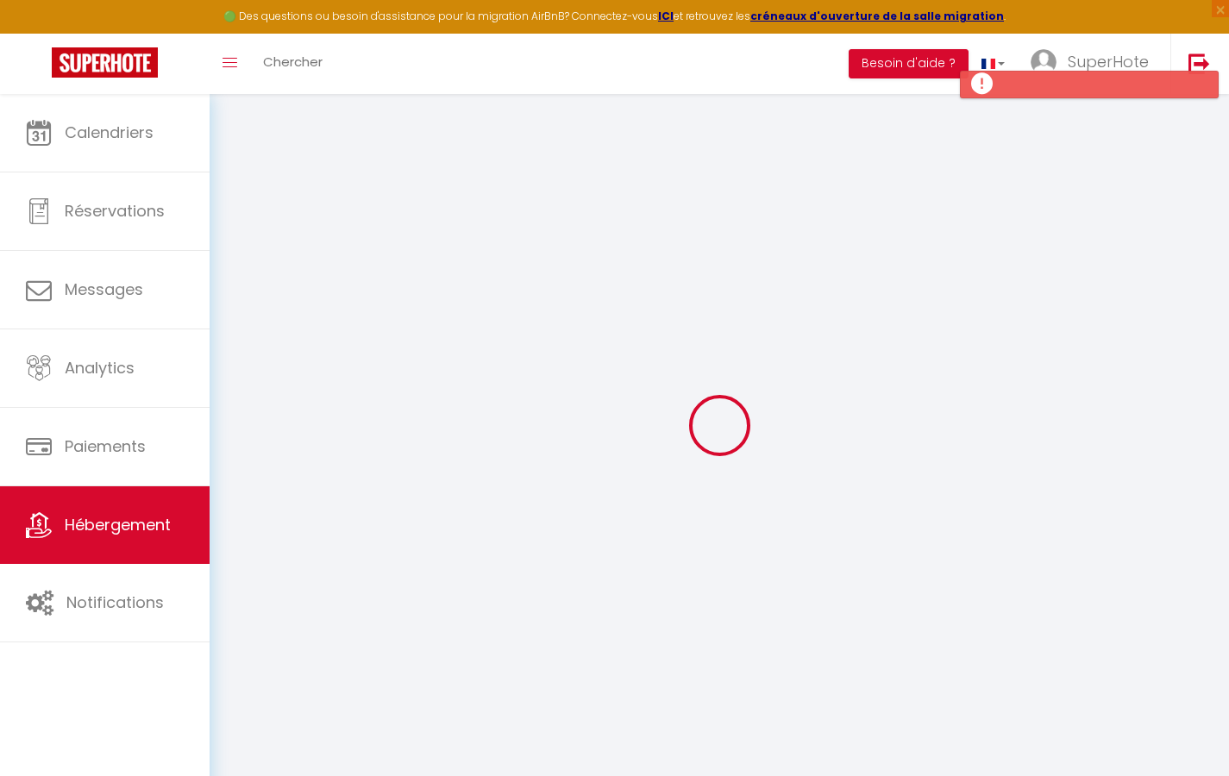
select select
checkbox input "false"
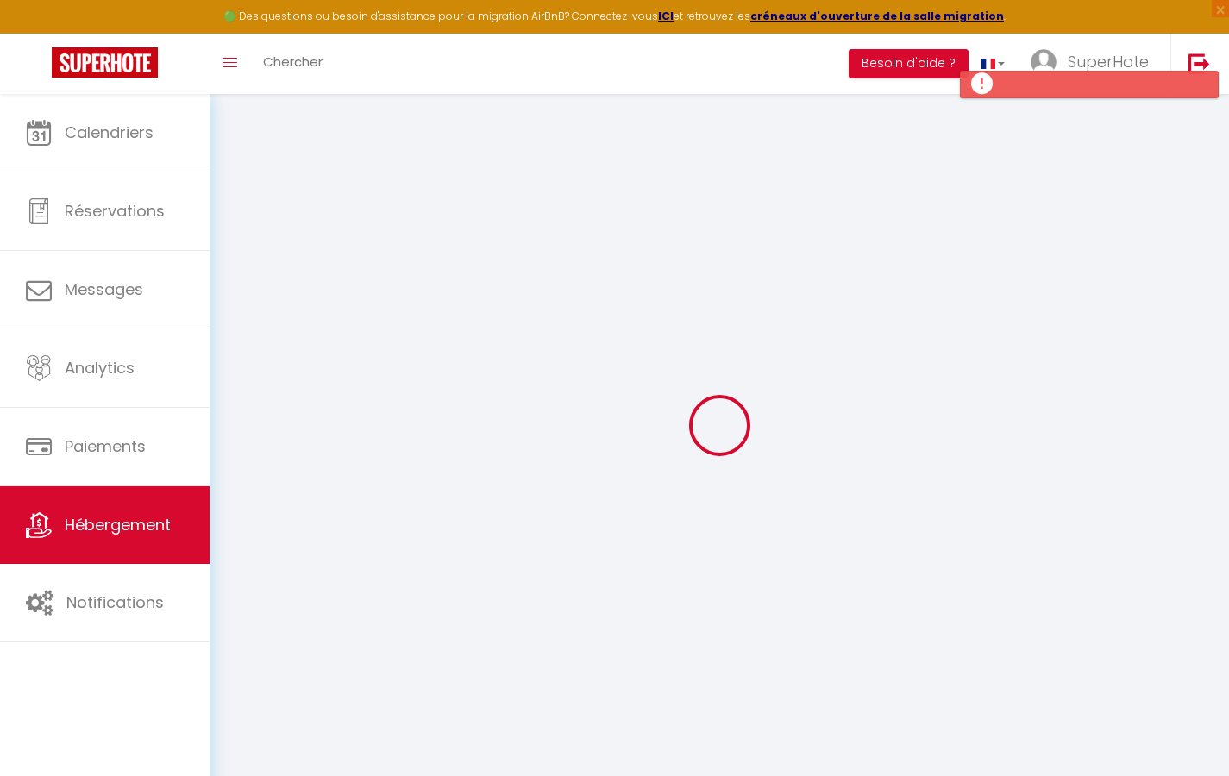
checkbox input "false"
select select
checkbox input "false"
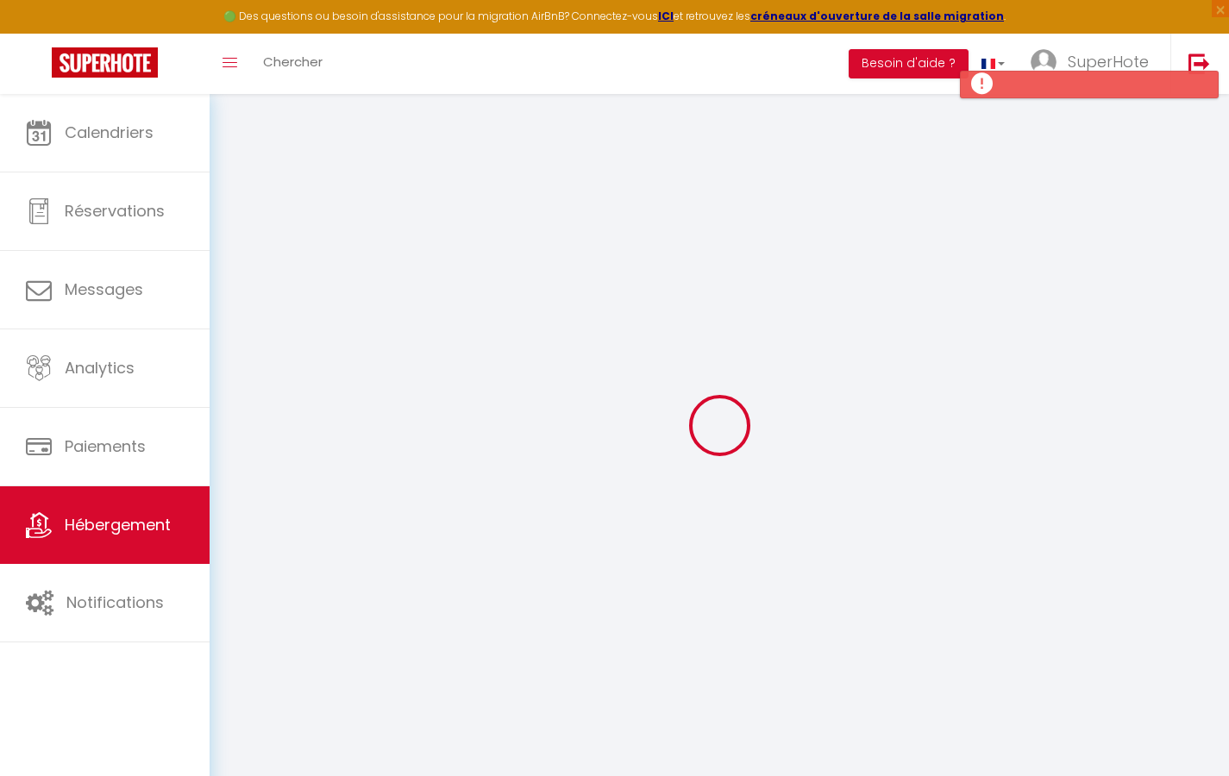
checkbox input "false"
select select
checkbox input "false"
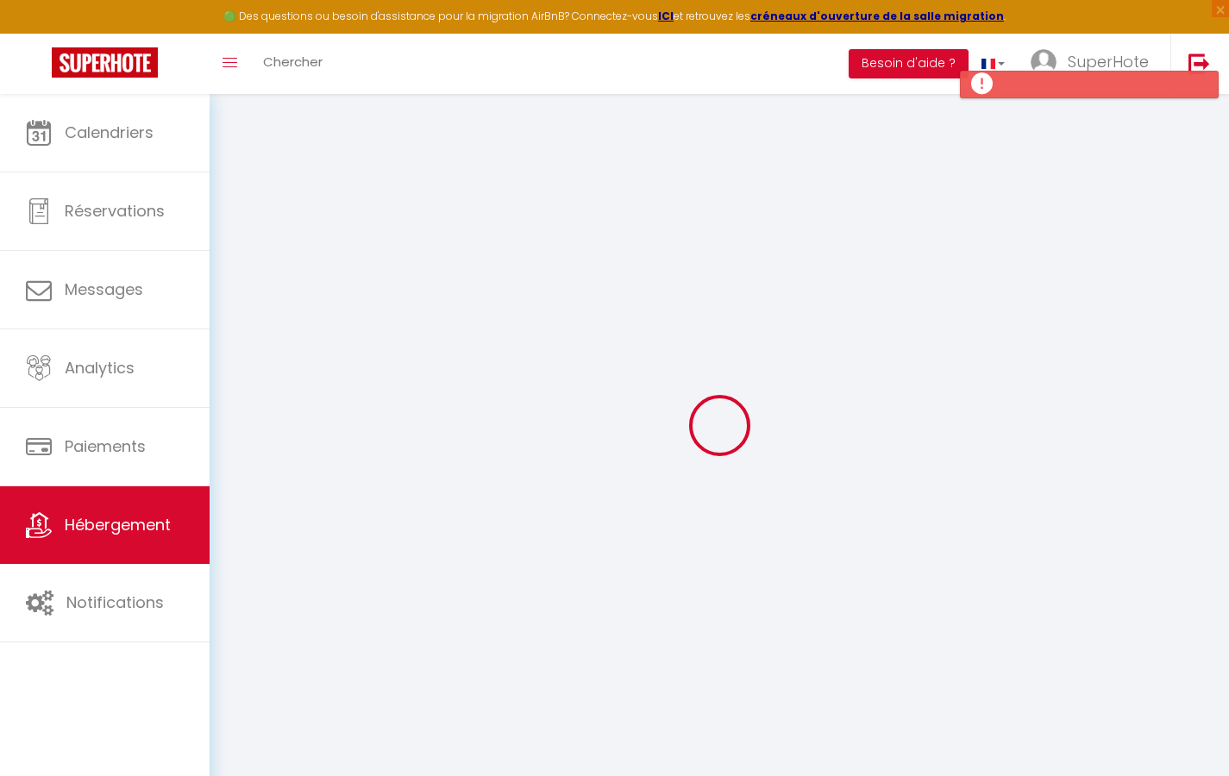
checkbox input "false"
select select "15:00"
select select "23:45"
select select "11:00"
select select "30"
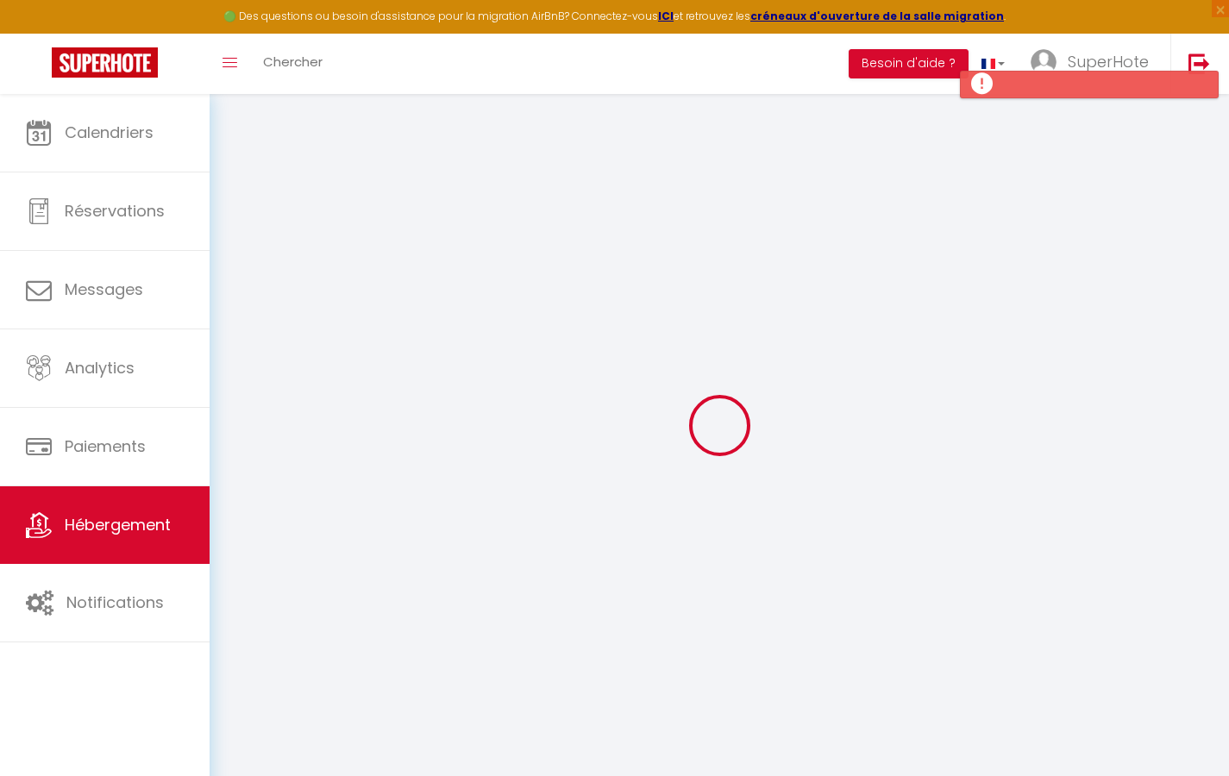
select select "120"
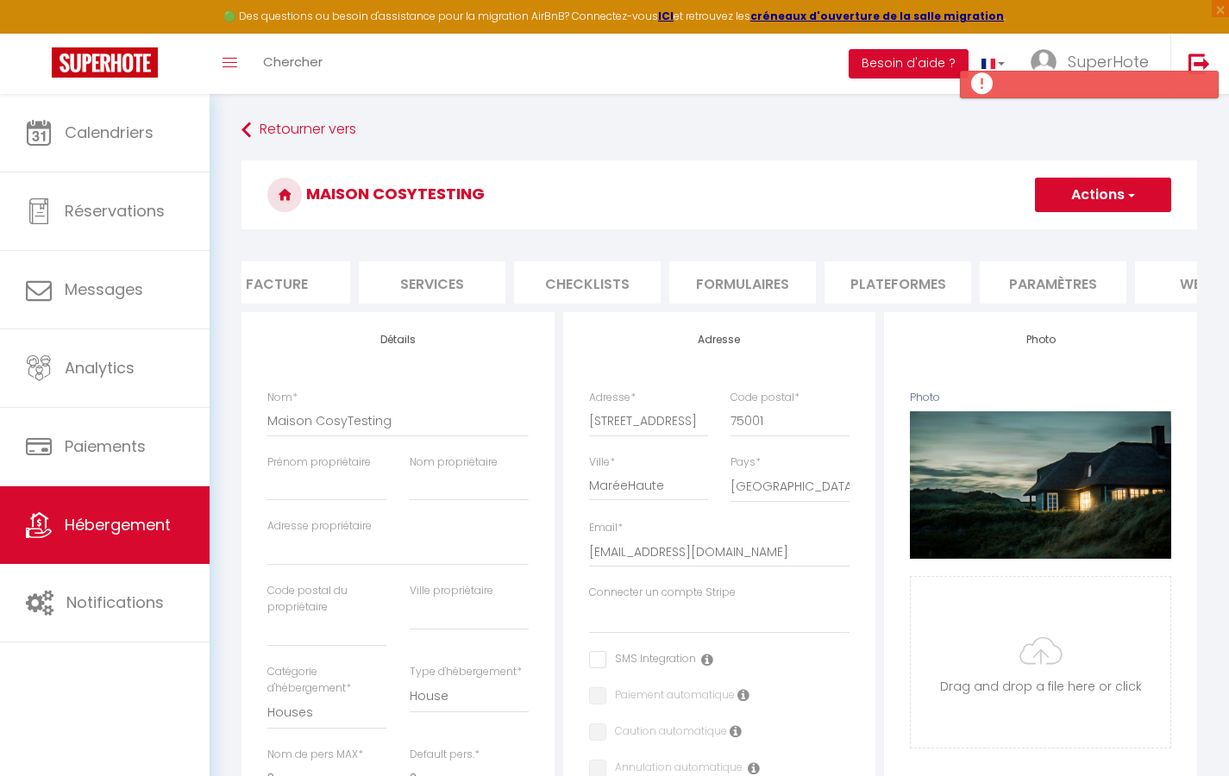
scroll to position [0, 351]
click at [902, 278] on li "Plateformes" at bounding box center [895, 282] width 147 height 42
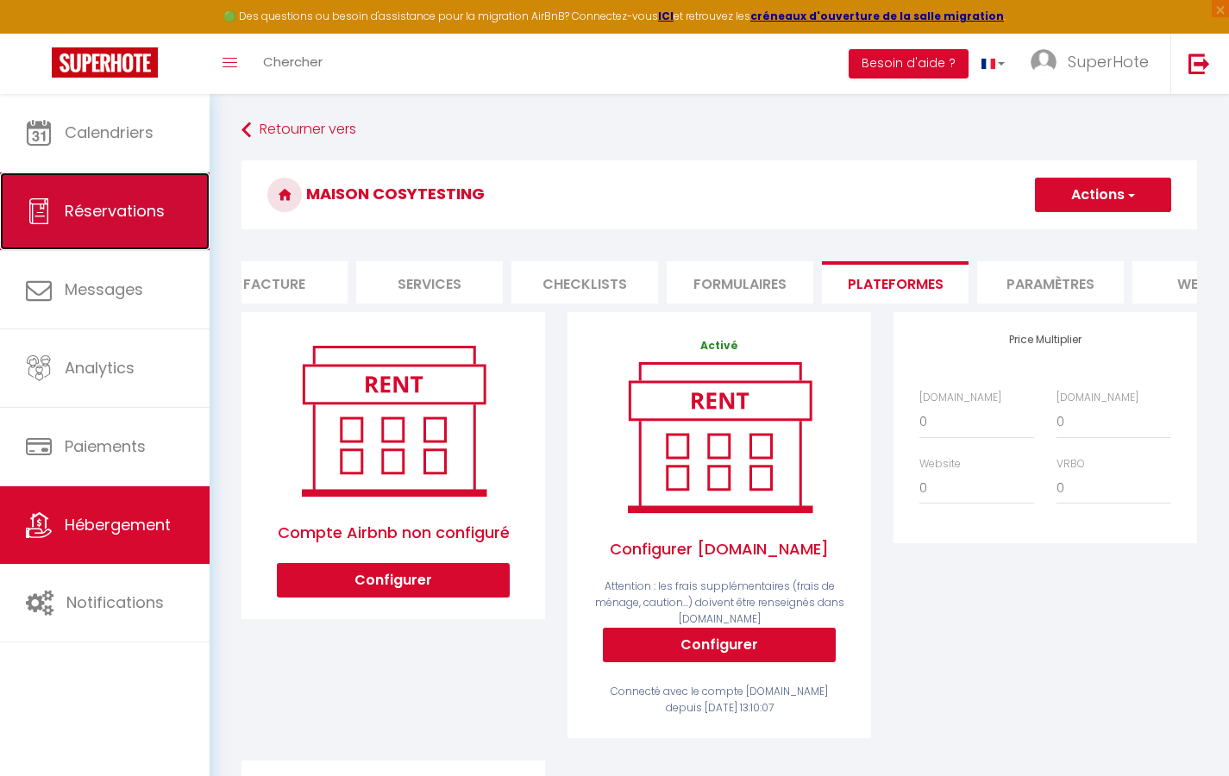
click at [114, 239] on link "Réservations" at bounding box center [105, 211] width 210 height 78
select select "not_cancelled"
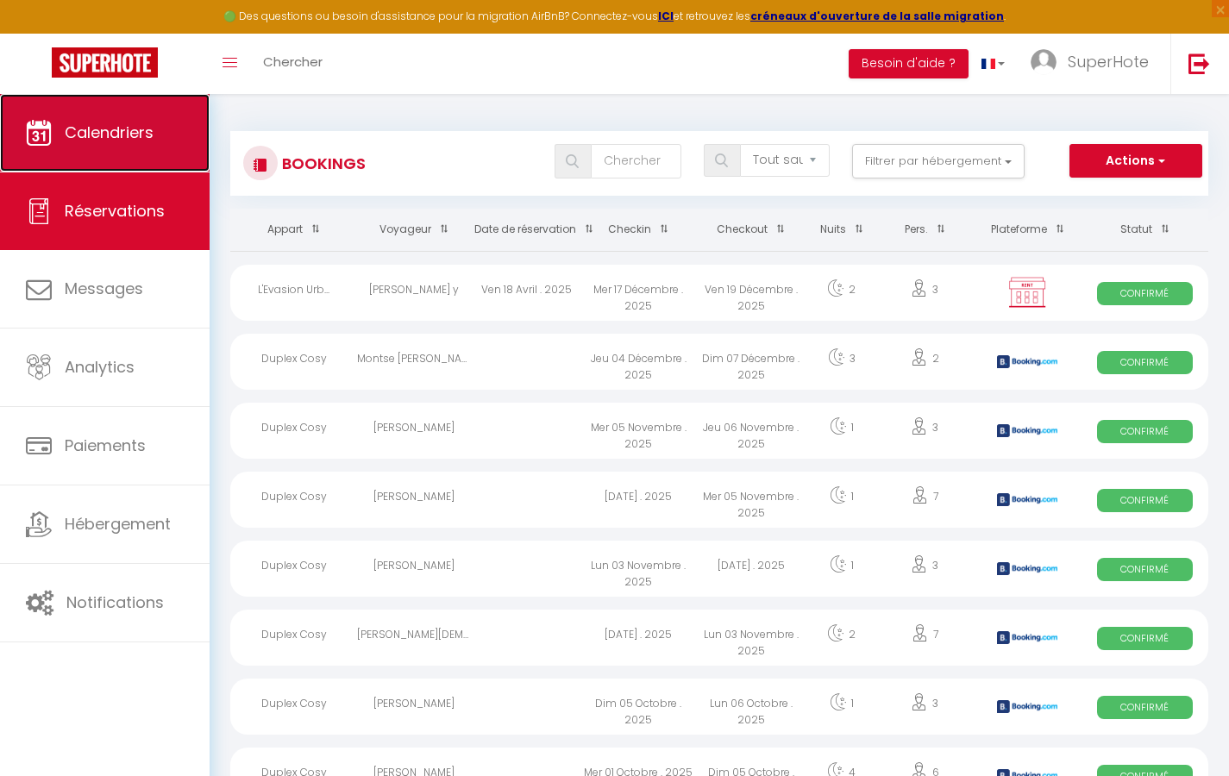
click at [106, 146] on link "Calendriers" at bounding box center [105, 133] width 210 height 78
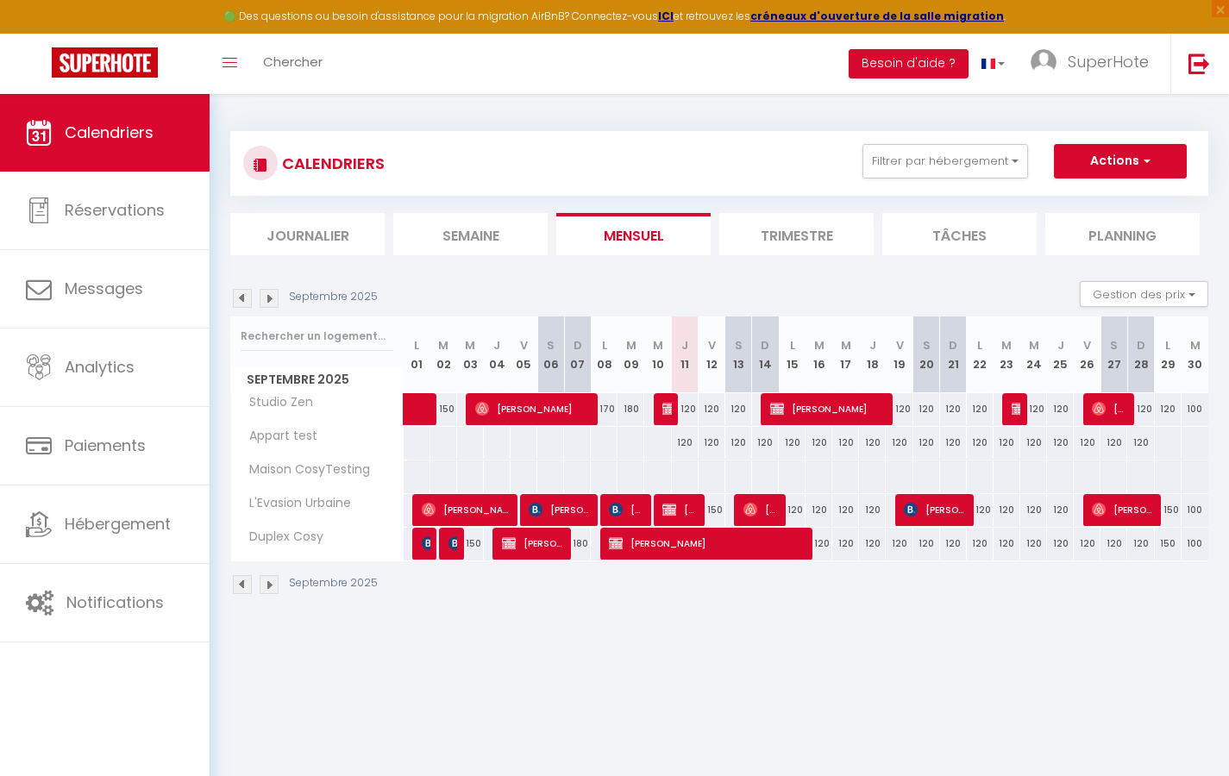
click at [447, 476] on div at bounding box center [444, 477] width 28 height 32
type input "Mar 02 Septembre 2025"
type input "Mer 03 Septembre 2025"
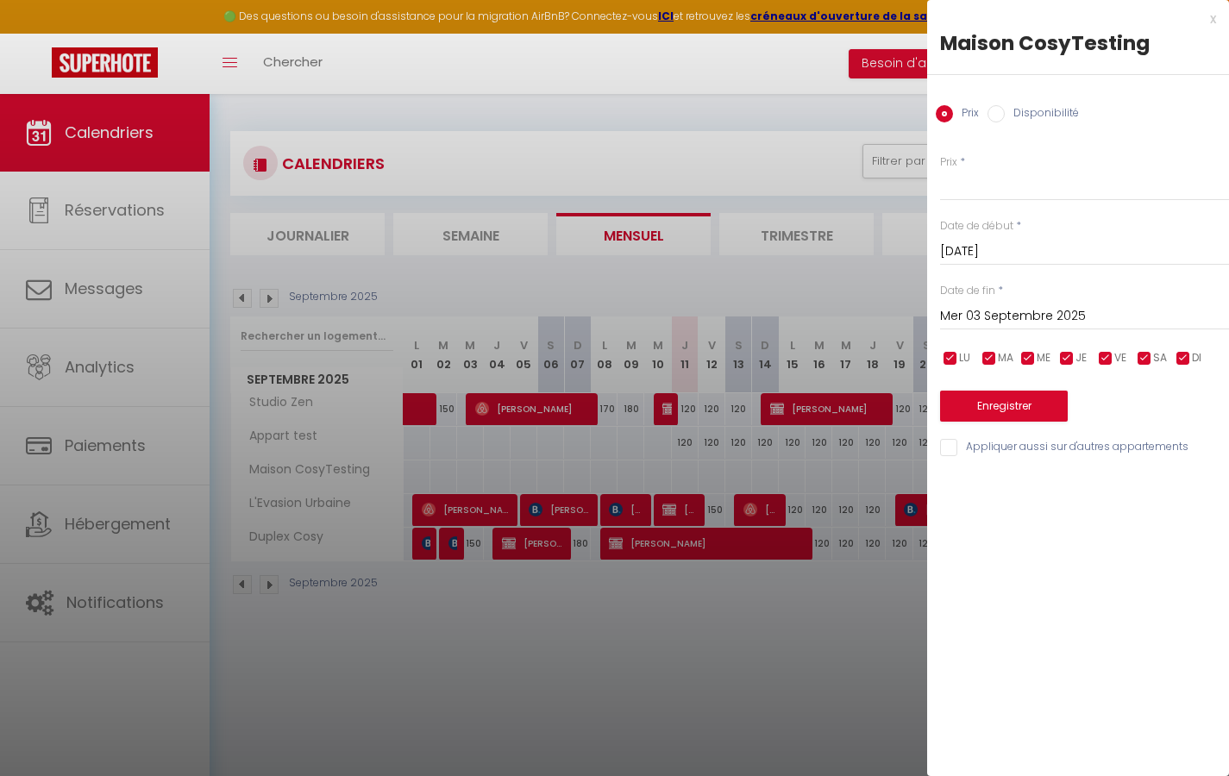
click at [707, 633] on div at bounding box center [614, 388] width 1229 height 776
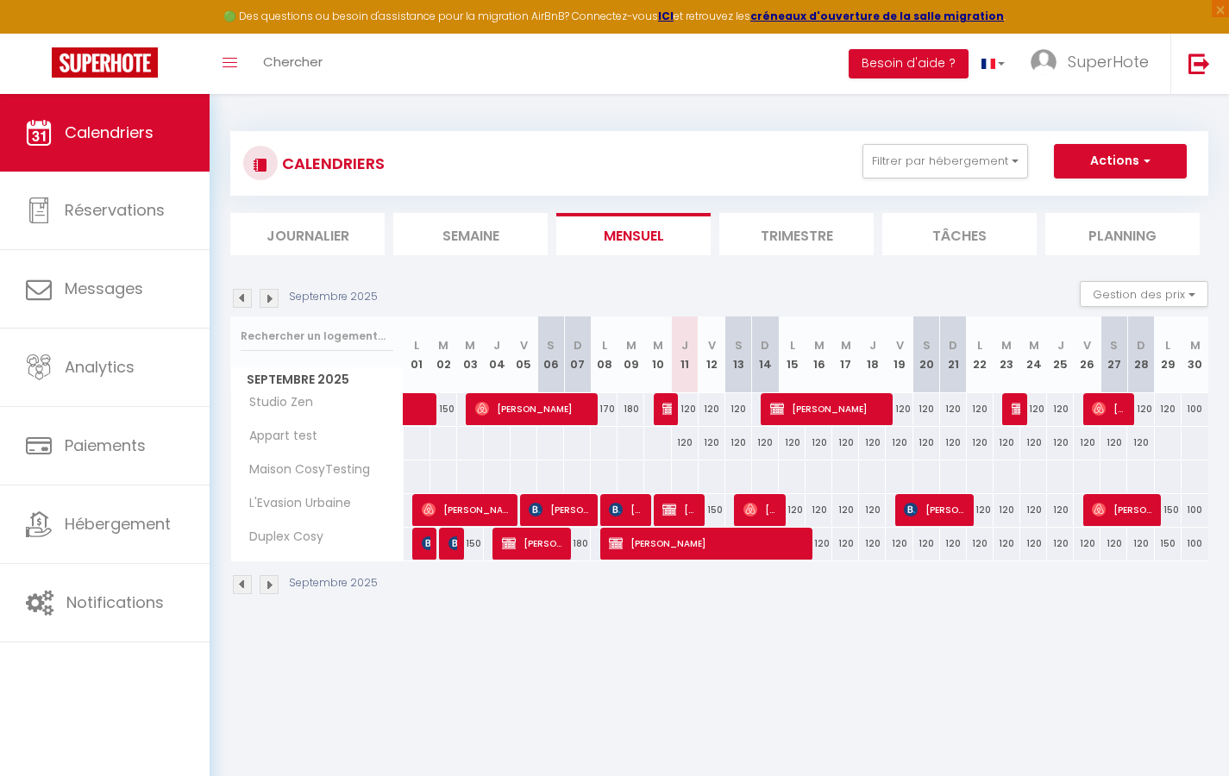
click at [271, 295] on img at bounding box center [269, 298] width 19 height 19
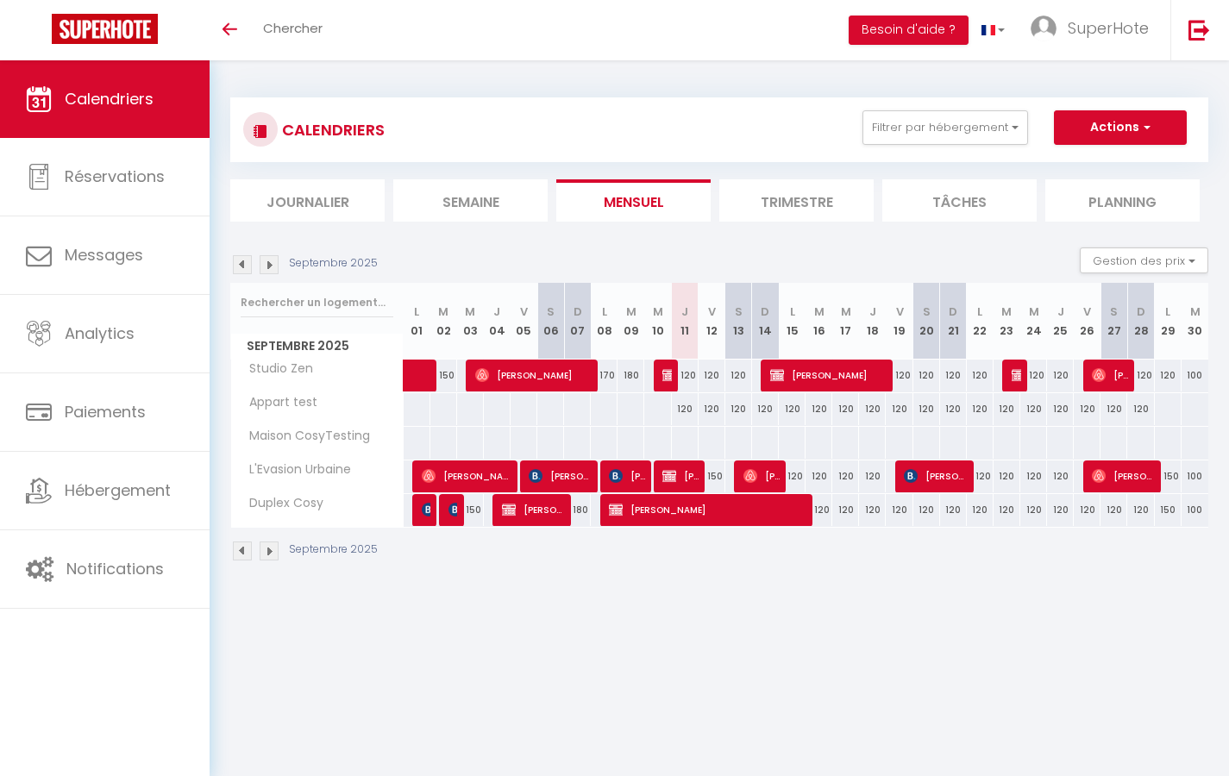
click at [267, 264] on img at bounding box center [269, 264] width 19 height 19
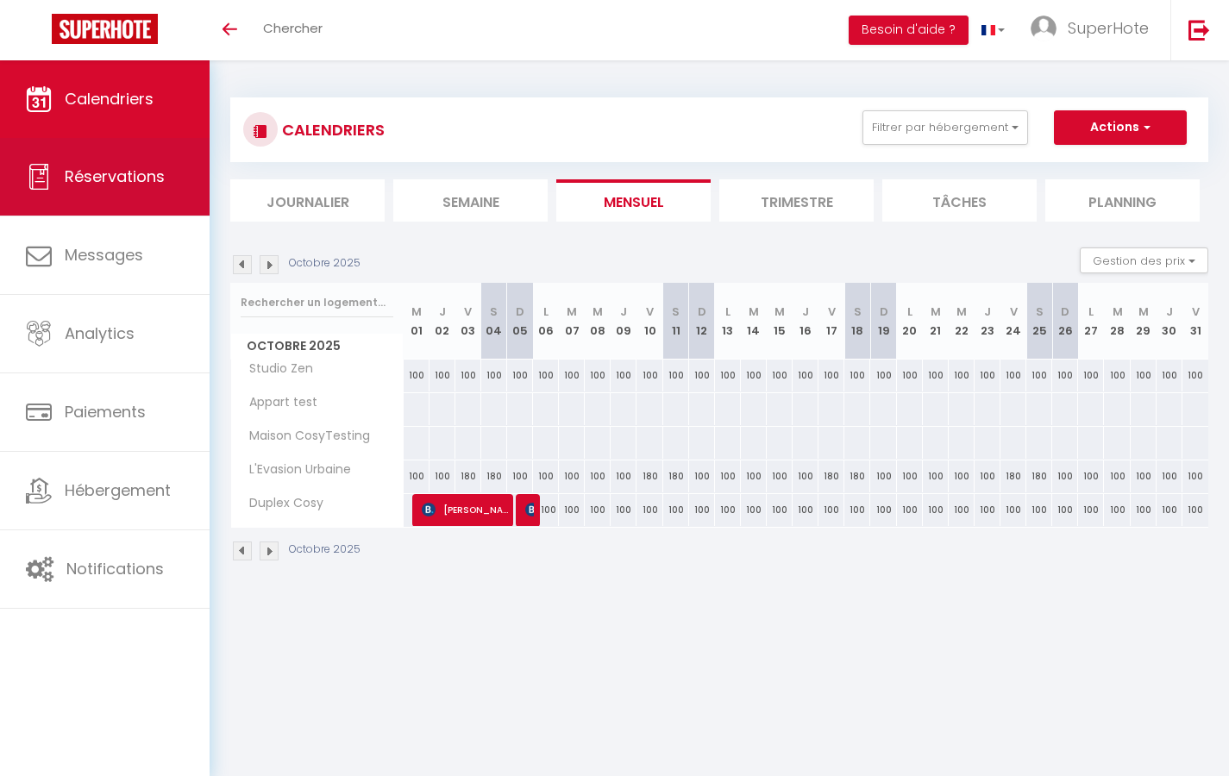
click at [102, 177] on span "Réservations" at bounding box center [115, 177] width 100 height 22
select select "not_cancelled"
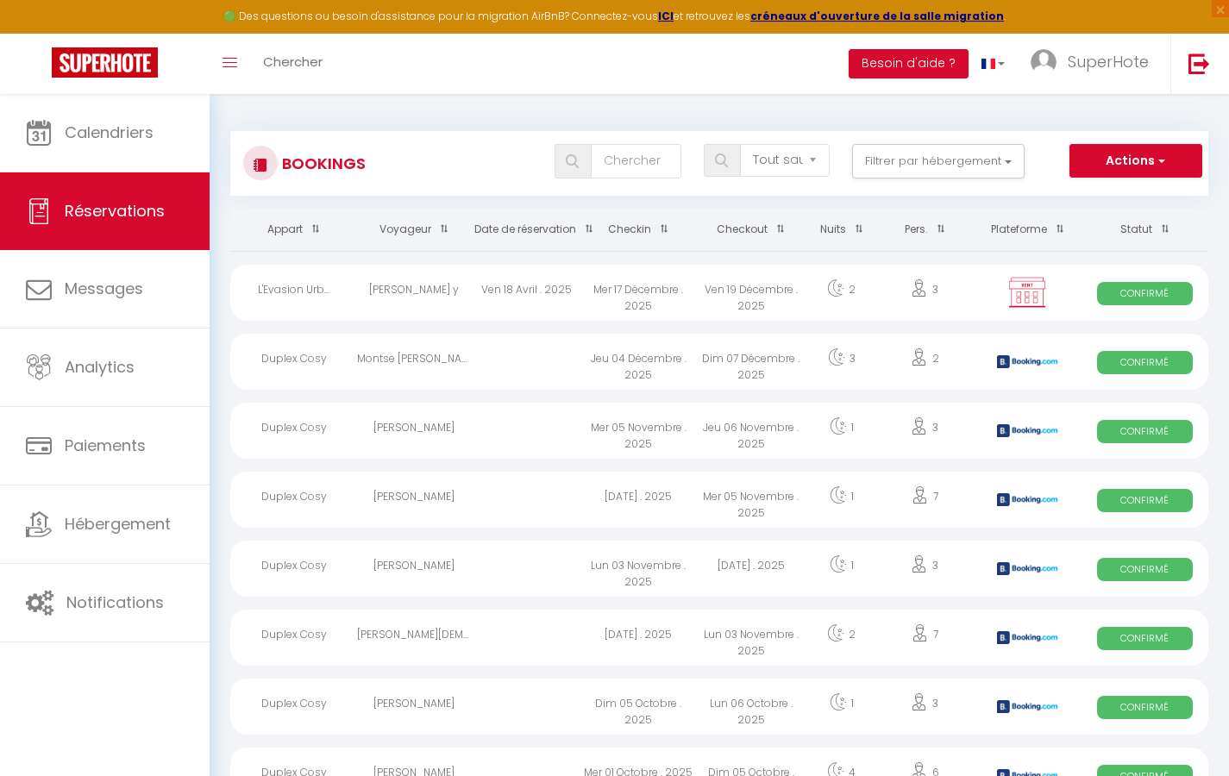
click at [528, 228] on th "Date de réservation" at bounding box center [526, 230] width 112 height 42
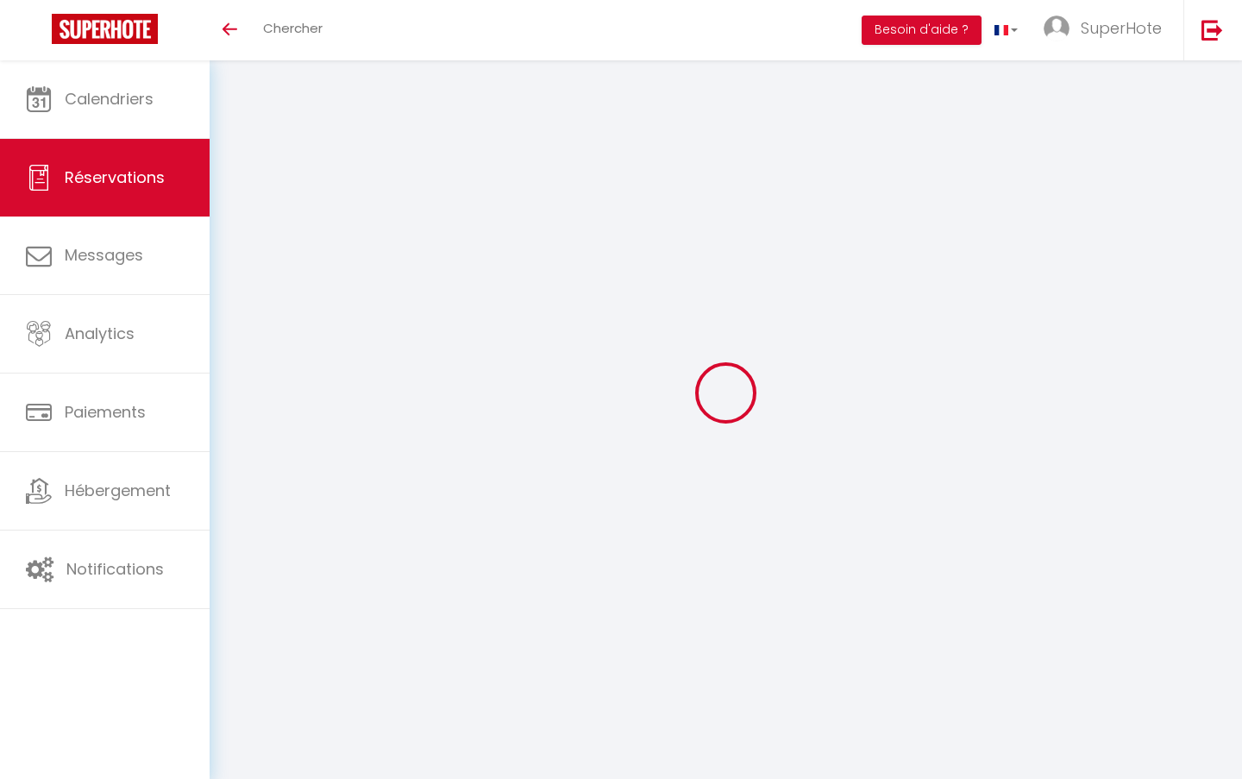
select select "not_cancelled"
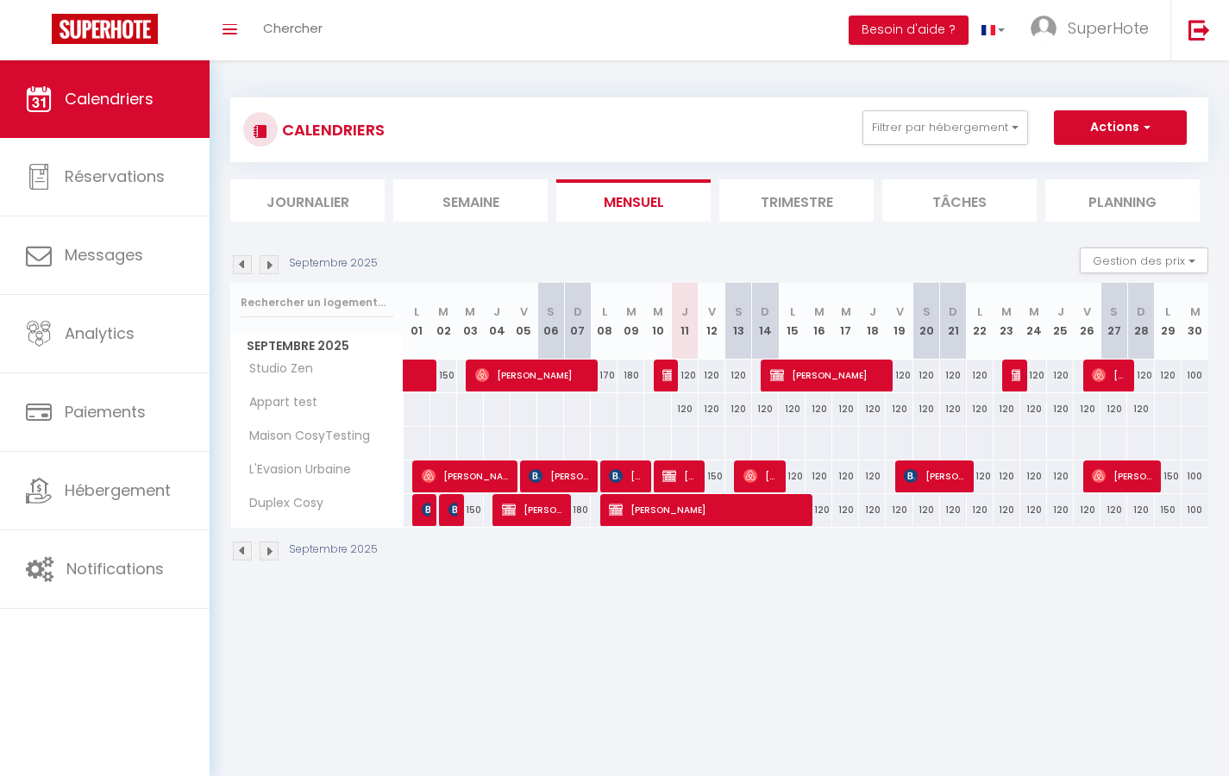
select select "not_cancelled"
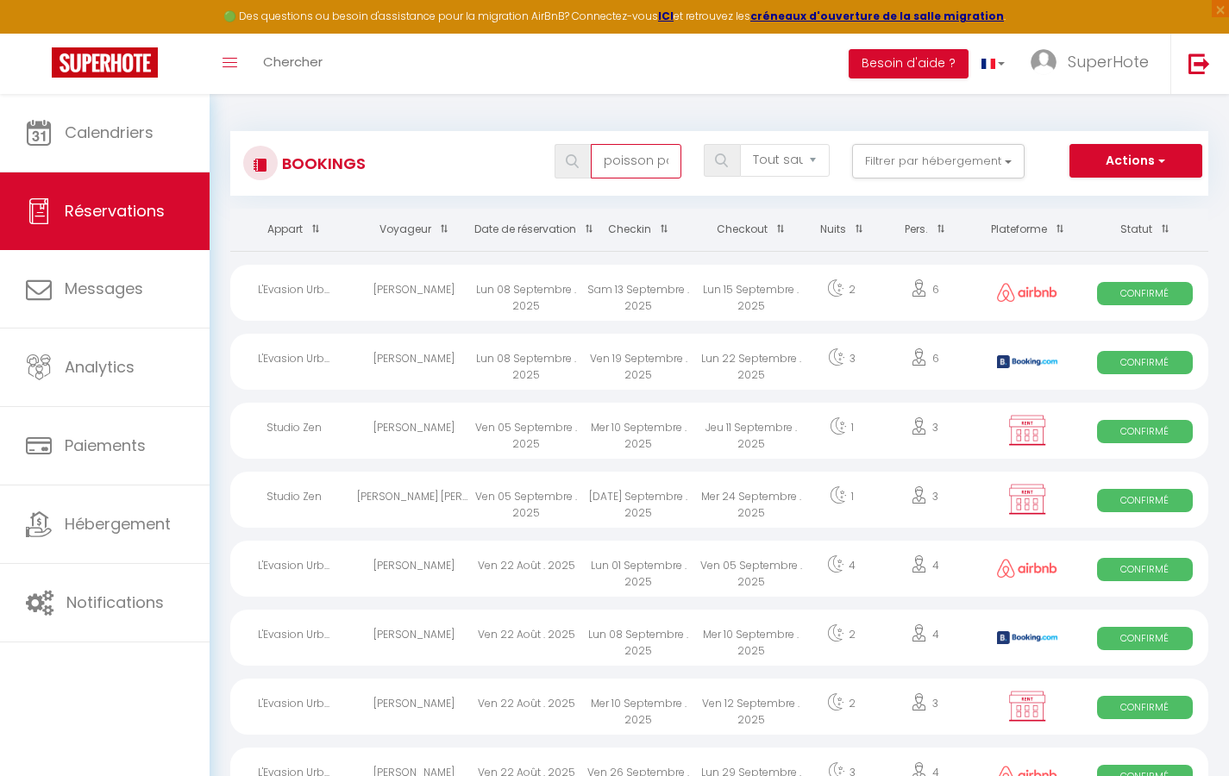
type input "poisson pané"
